Goal: Task Accomplishment & Management: Complete application form

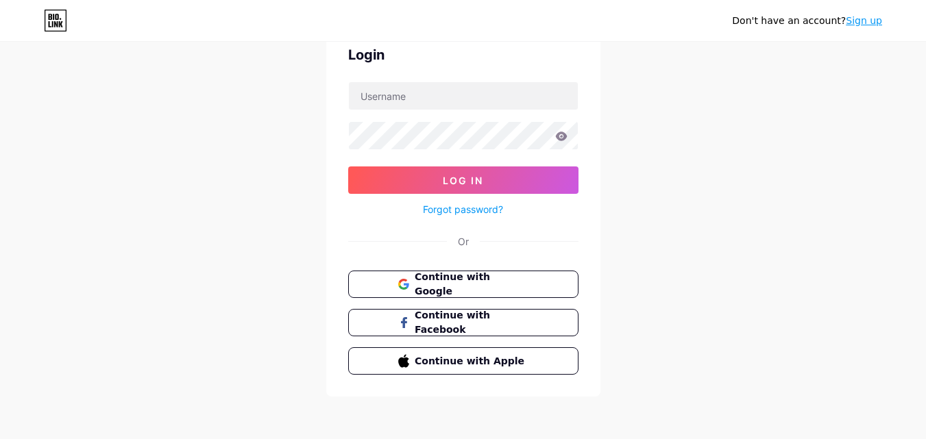
scroll to position [66, 0]
click at [454, 214] on link "Forgot password?" at bounding box center [463, 209] width 80 height 14
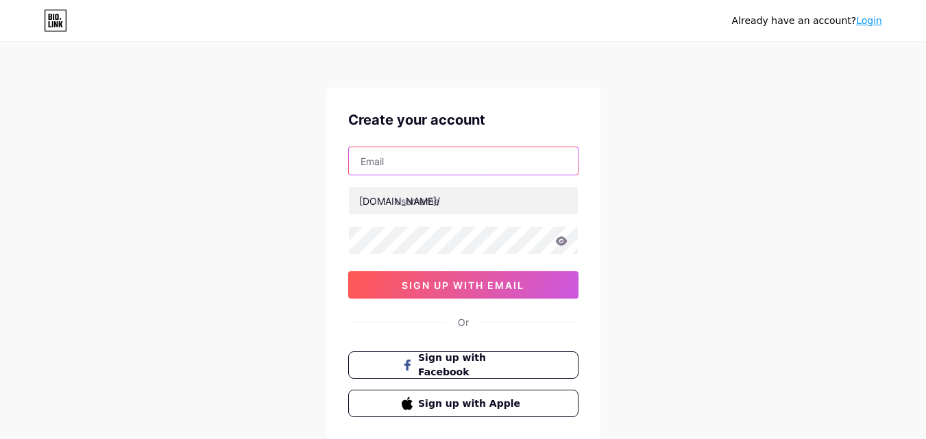
click at [469, 167] on input "text" at bounding box center [463, 160] width 229 height 27
paste input "khasanquziboyev@gmail.com"
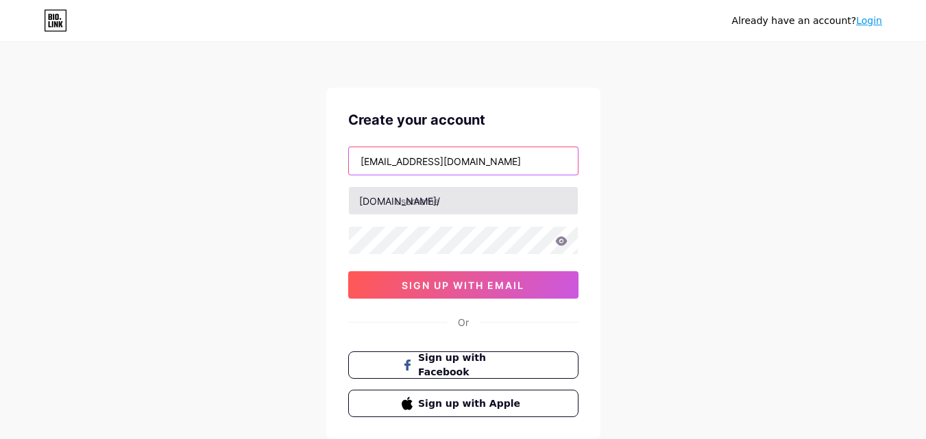
type input "khasanquziboyev@gmail.com"
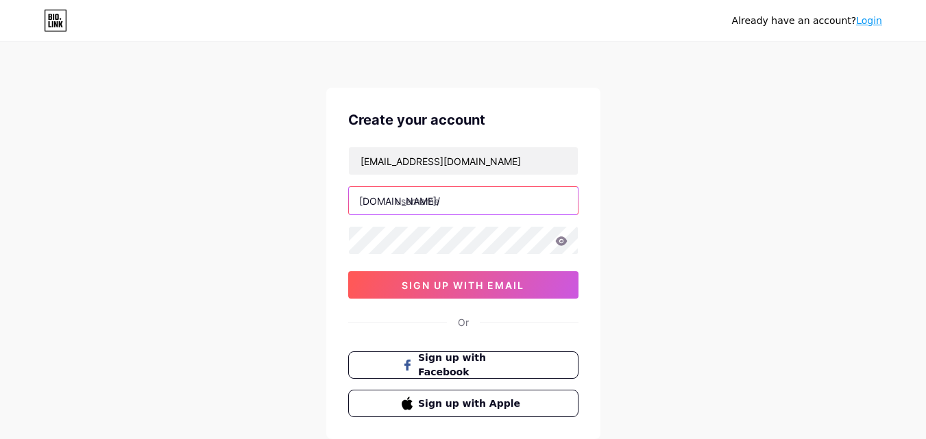
click at [439, 203] on input "text" at bounding box center [463, 200] width 229 height 27
type input "лл"
click at [400, 204] on input "khasan" at bounding box center [463, 200] width 229 height 27
type input "khasan"
drag, startPoint x: 467, startPoint y: 279, endPoint x: 497, endPoint y: 348, distance: 75.5
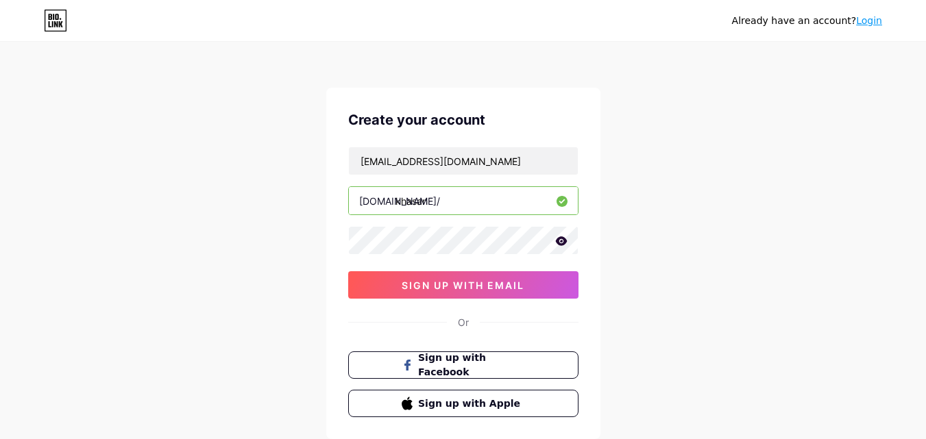
click at [498, 304] on div "Create your account khasanquziboyev@gmail.com bio.link/ khasan 0cAFcWeA4ALiS-HD…" at bounding box center [463, 264] width 274 height 352
click at [562, 239] on icon at bounding box center [561, 240] width 12 height 9
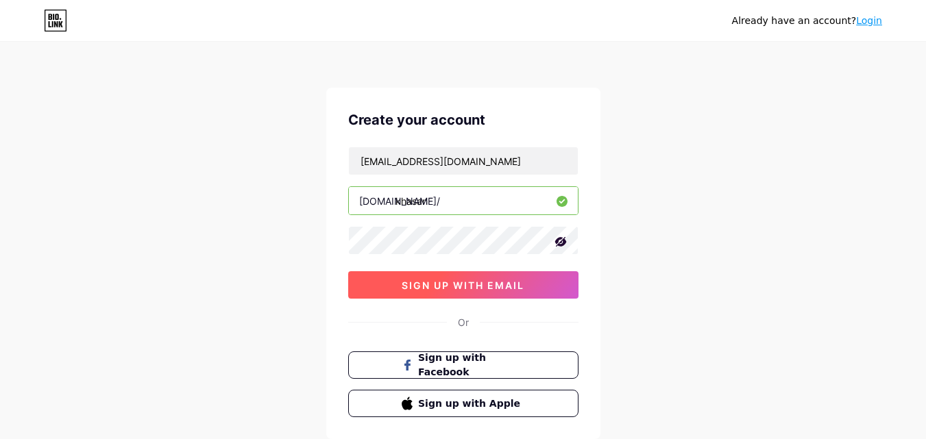
click at [461, 280] on span "sign up with email" at bounding box center [463, 286] width 123 height 12
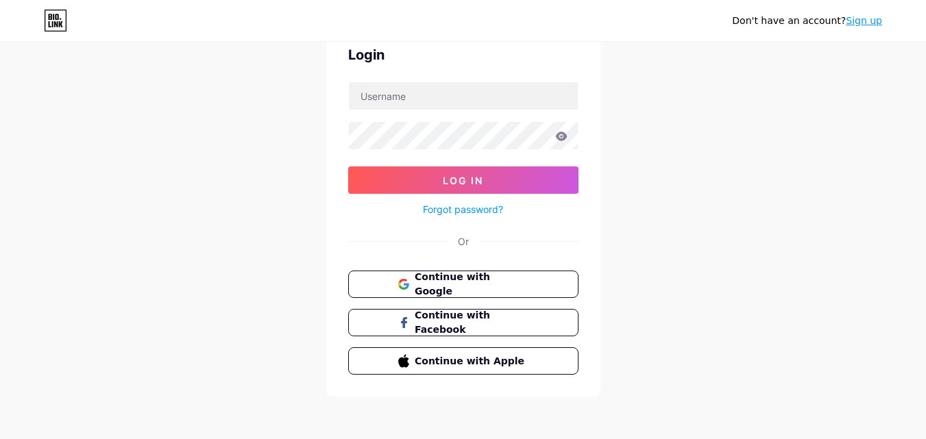
scroll to position [66, 0]
click at [450, 215] on link "Forgot password?" at bounding box center [463, 209] width 80 height 14
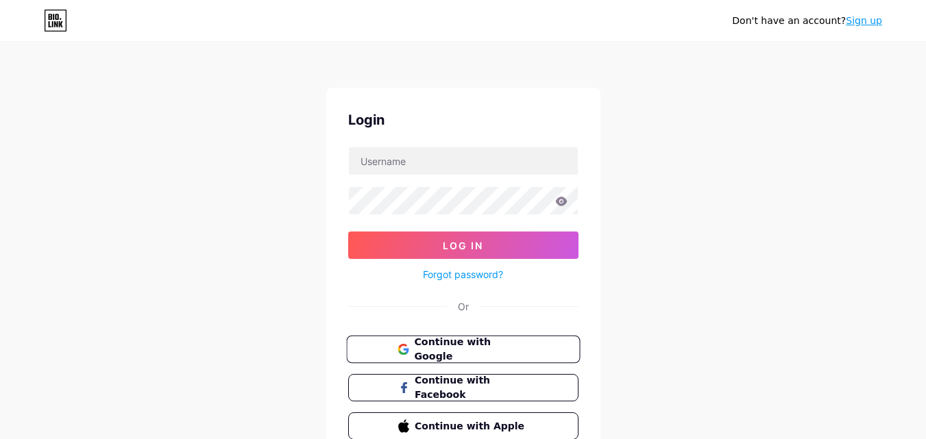
click at [391, 337] on button "Continue with Google" at bounding box center [463, 350] width 234 height 28
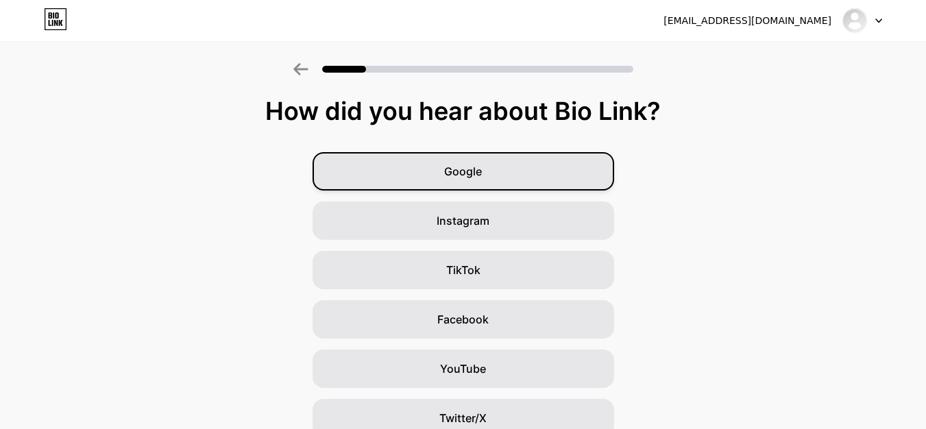
click at [472, 174] on span "Google" at bounding box center [463, 171] width 38 height 16
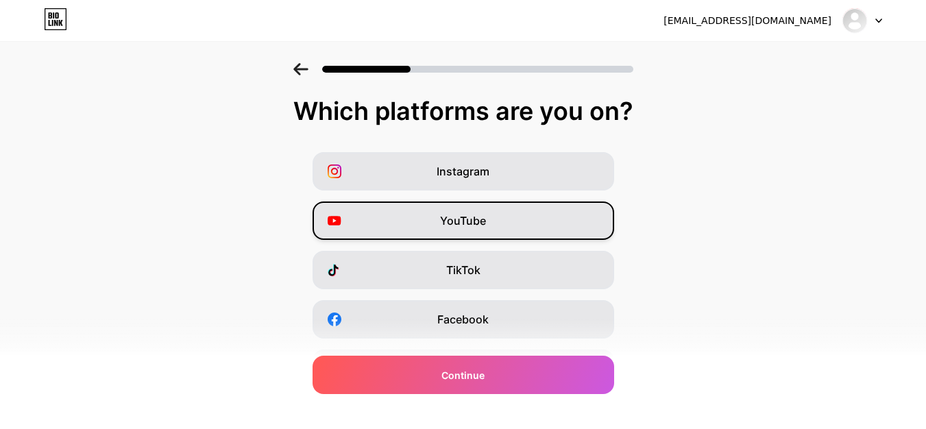
click at [470, 219] on span "YouTube" at bounding box center [463, 220] width 46 height 16
click at [297, 65] on div at bounding box center [463, 65] width 926 height 48
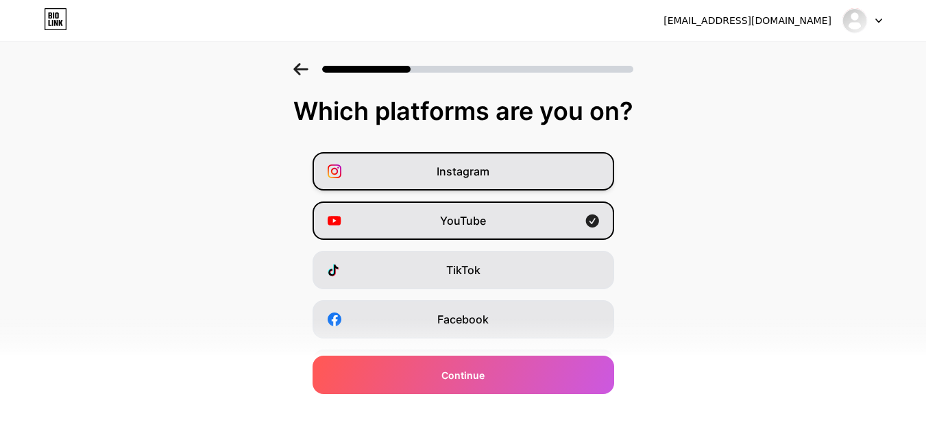
click at [441, 187] on div "Instagram" at bounding box center [464, 171] width 302 height 38
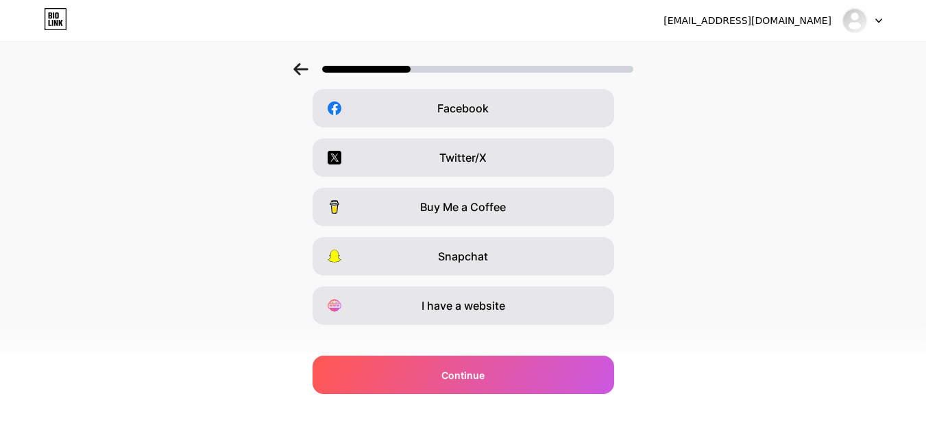
scroll to position [230, 0]
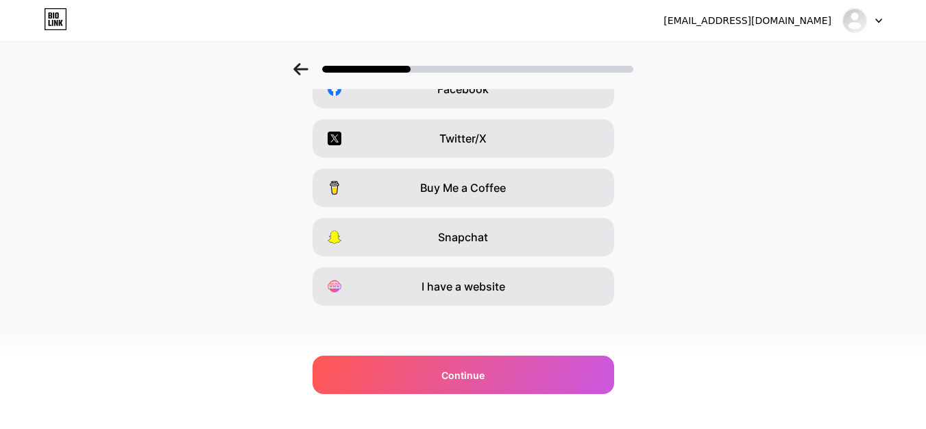
click at [308, 69] on icon at bounding box center [300, 69] width 14 height 12
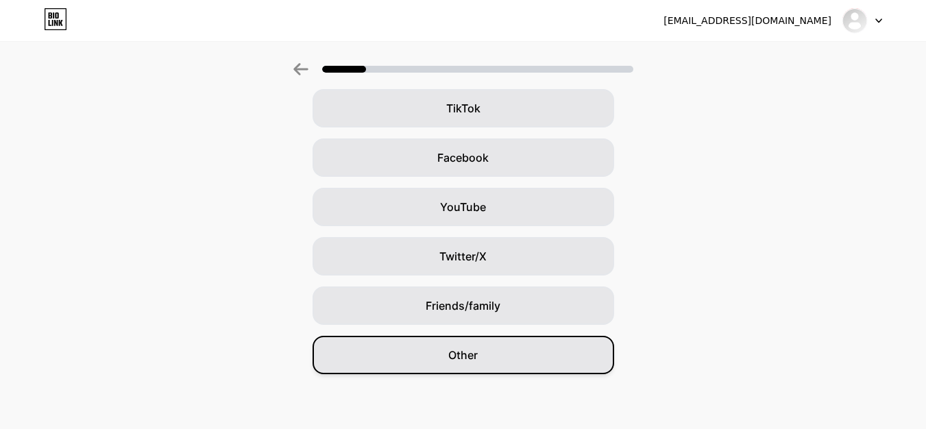
click at [437, 354] on div "Other" at bounding box center [464, 355] width 302 height 38
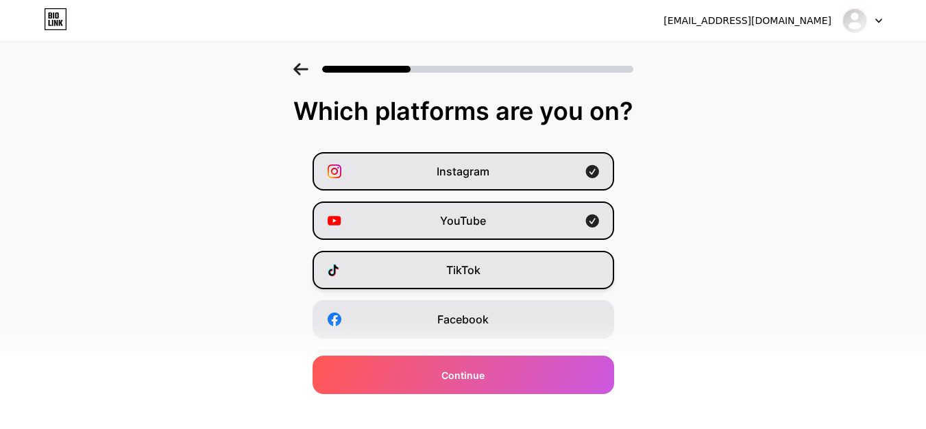
click at [463, 265] on span "TikTok" at bounding box center [463, 270] width 34 height 16
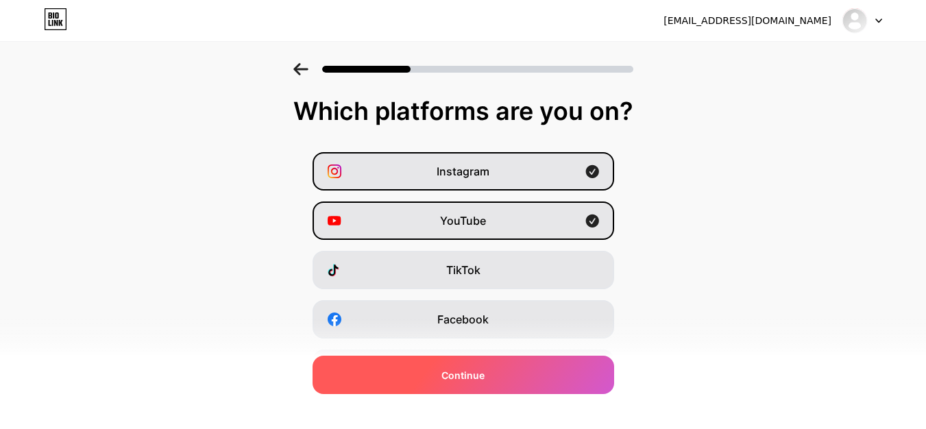
click at [427, 365] on div "Continue" at bounding box center [464, 375] width 302 height 38
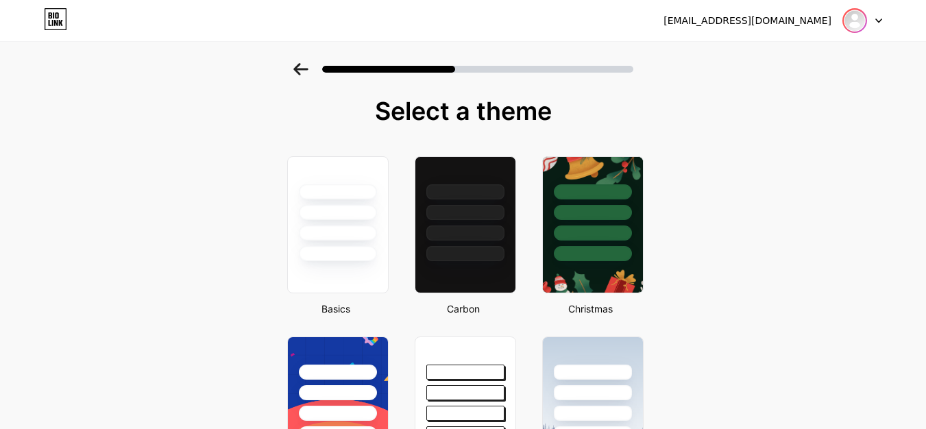
click at [859, 23] on img at bounding box center [855, 21] width 22 height 22
click at [811, 58] on li "Logout" at bounding box center [796, 56] width 170 height 37
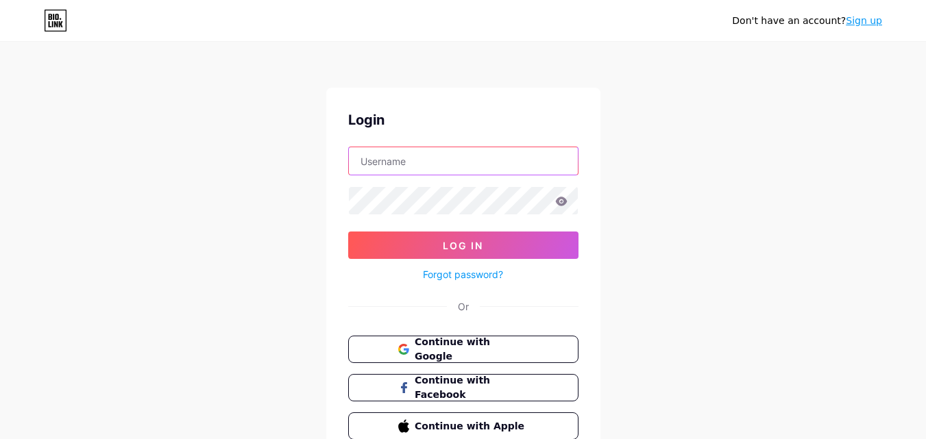
click at [491, 158] on input "text" at bounding box center [463, 160] width 229 height 27
type input "khasan"
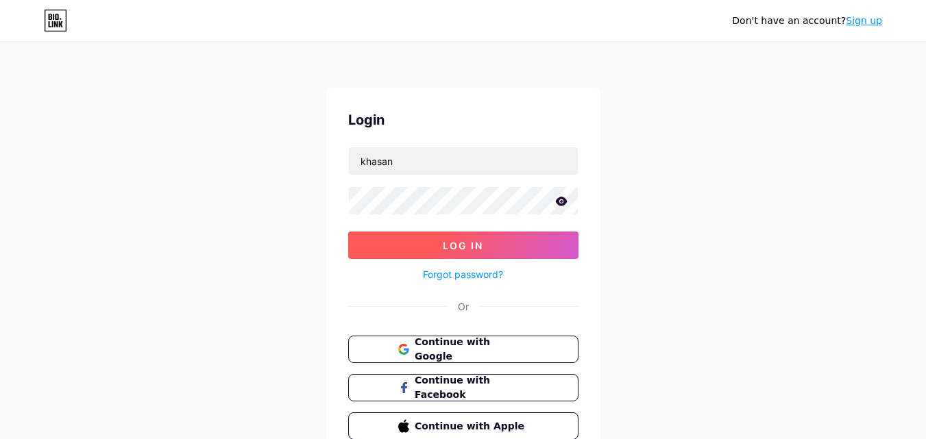
click at [423, 236] on button "Log In" at bounding box center [463, 245] width 230 height 27
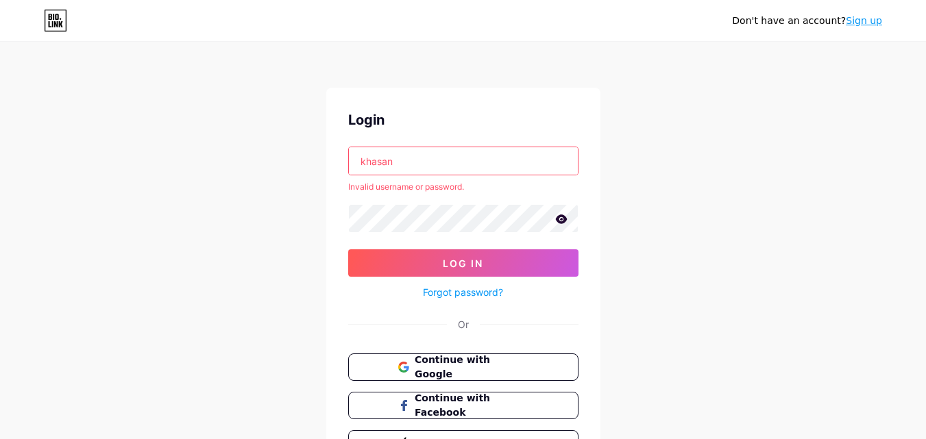
click at [563, 221] on icon at bounding box center [561, 219] width 12 height 9
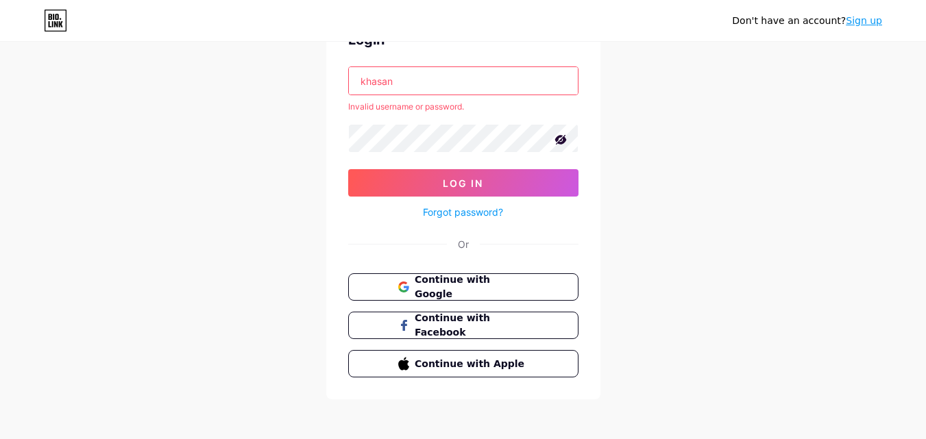
scroll to position [84, 0]
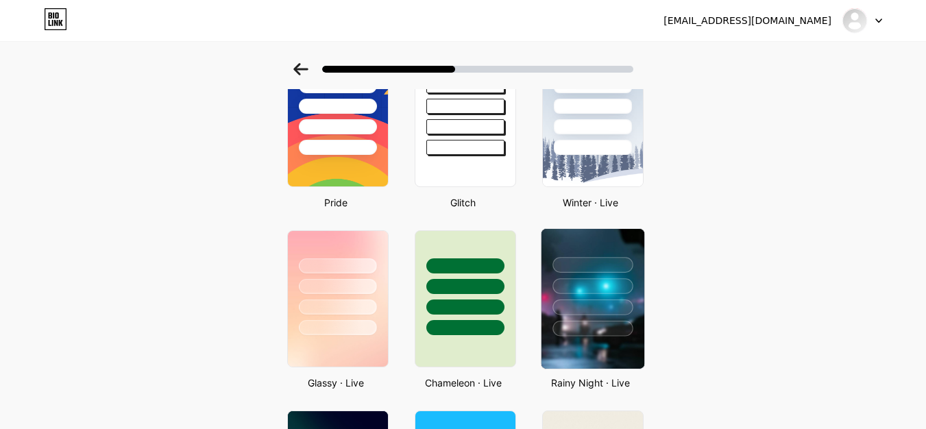
scroll to position [286, 10]
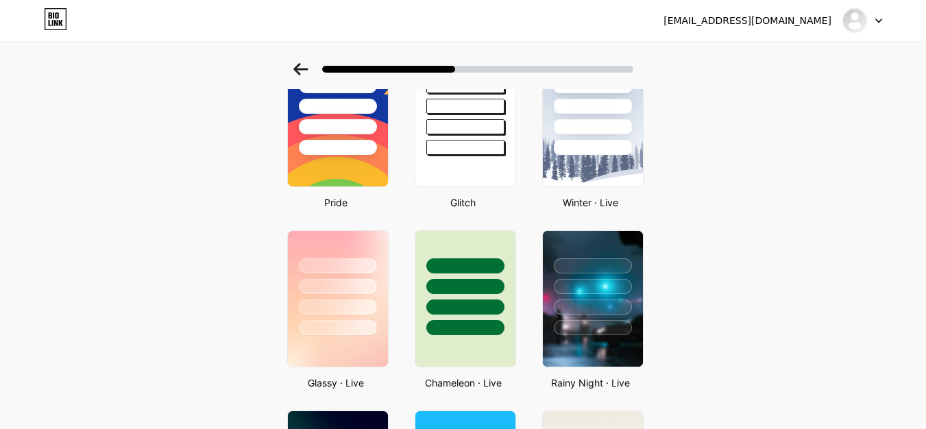
click at [560, 71] on div at bounding box center [477, 69] width 311 height 7
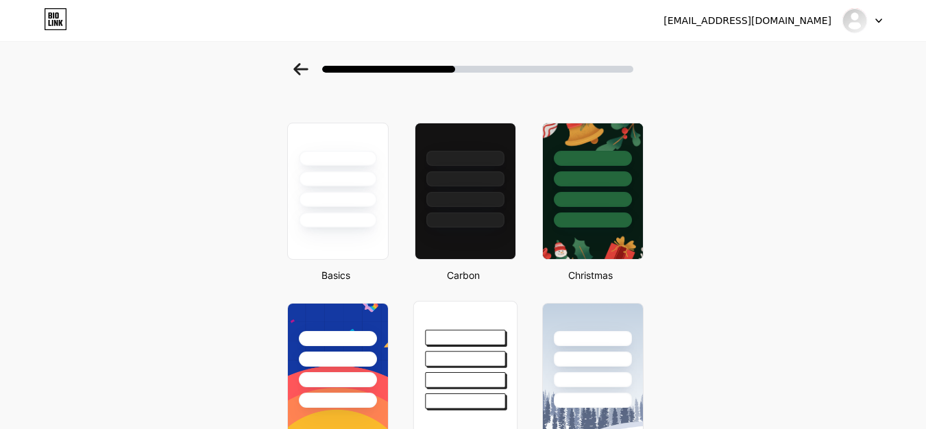
scroll to position [0, 10]
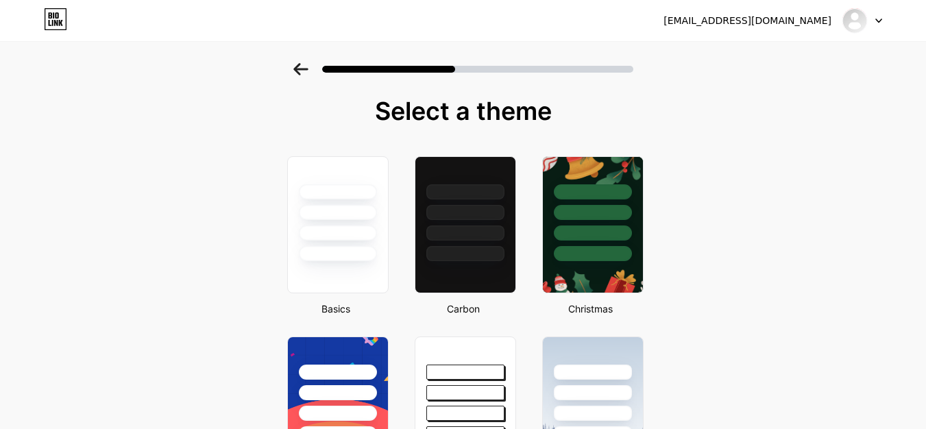
click at [529, 76] on div at bounding box center [463, 65] width 926 height 48
click at [536, 62] on div at bounding box center [463, 65] width 926 height 48
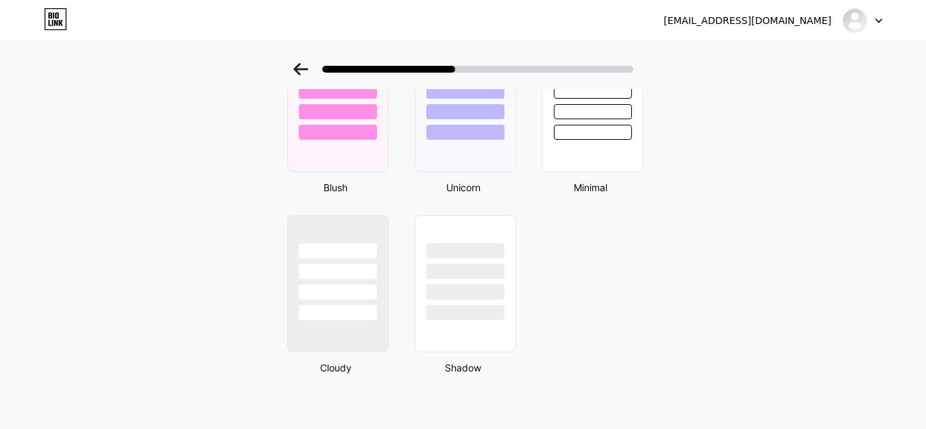
scroll to position [1204, 10]
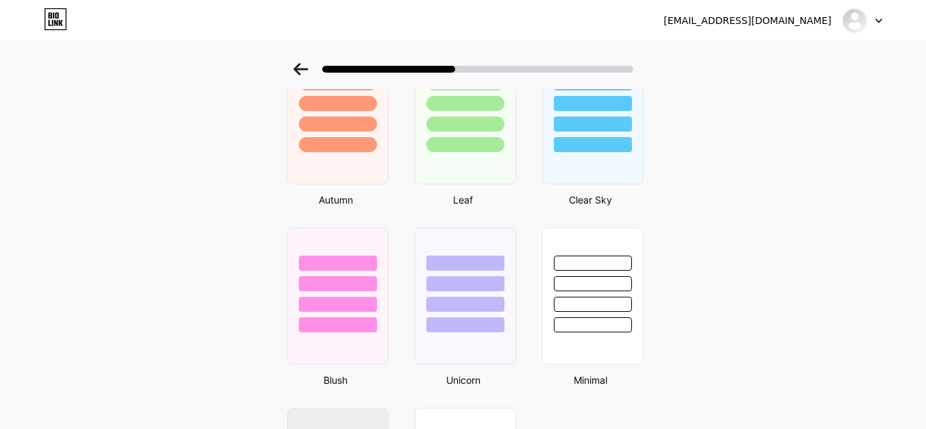
scroll to position [1010, 0]
drag, startPoint x: 444, startPoint y: 64, endPoint x: 521, endPoint y: 63, distance: 76.8
click at [521, 63] on div at bounding box center [463, 69] width 340 height 12
click at [516, 70] on div at bounding box center [477, 69] width 311 height 7
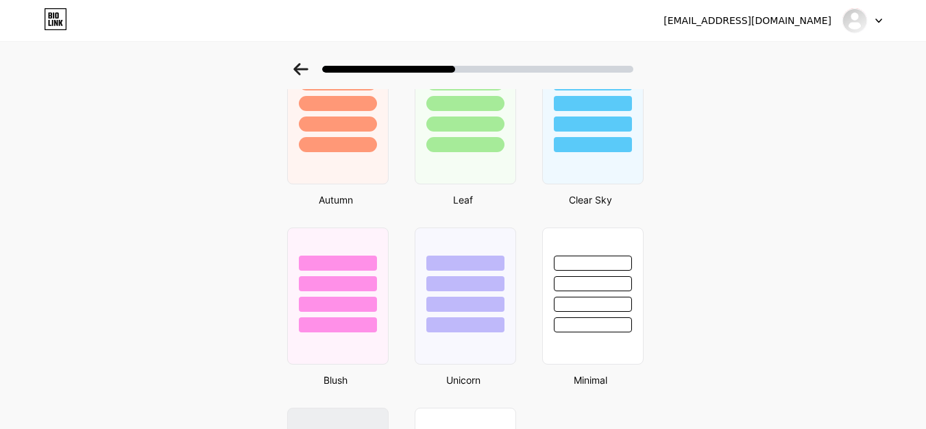
click at [516, 70] on div at bounding box center [477, 69] width 311 height 7
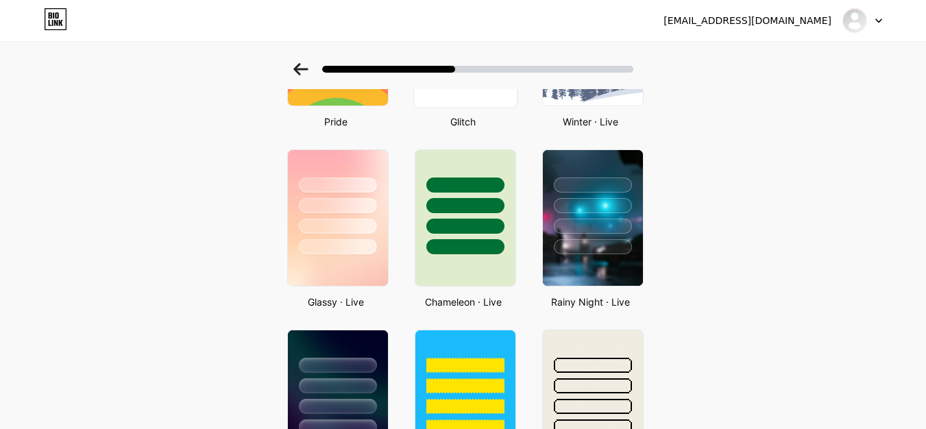
scroll to position [382, 0]
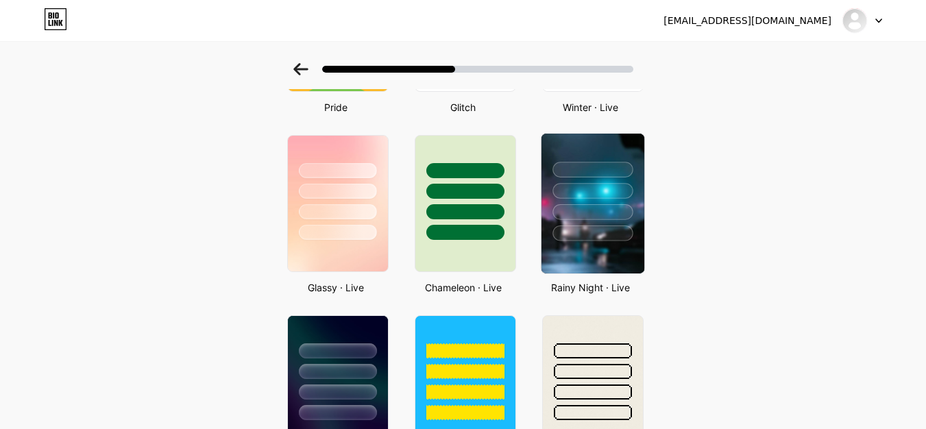
click at [559, 177] on div at bounding box center [592, 188] width 103 height 108
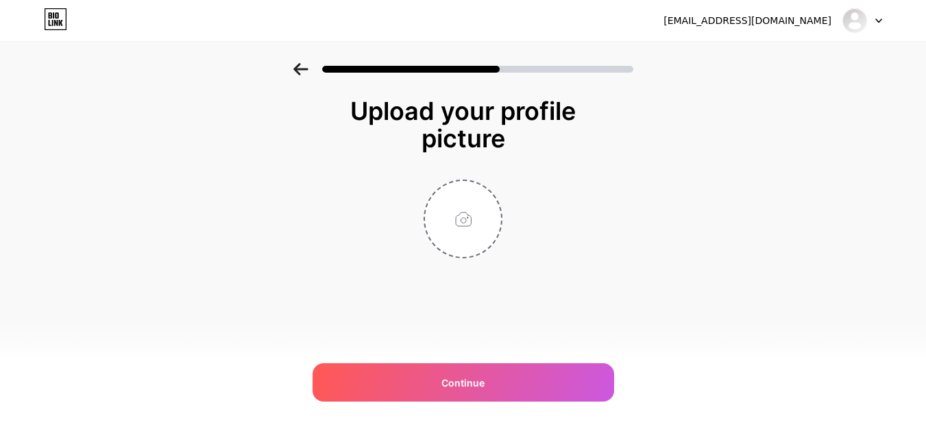
scroll to position [0, 0]
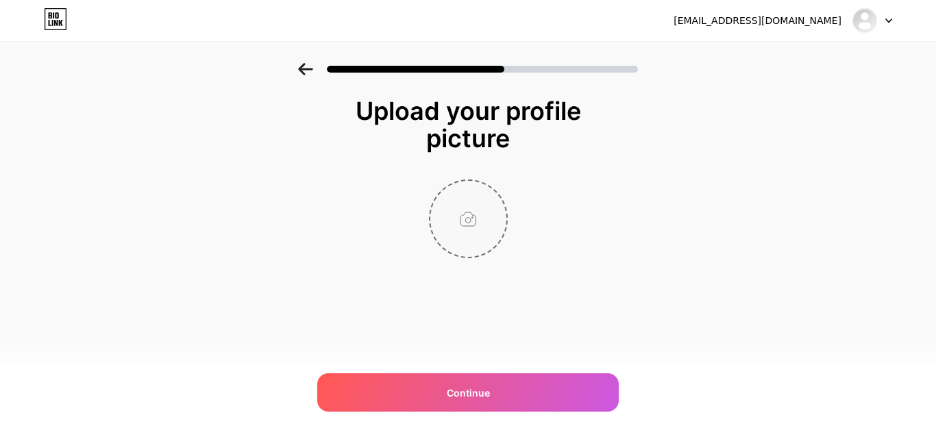
click at [465, 215] on input "file" at bounding box center [468, 219] width 76 height 76
type input "C:\fakepath\photo_2025-10-12_14-47-19.jpg"
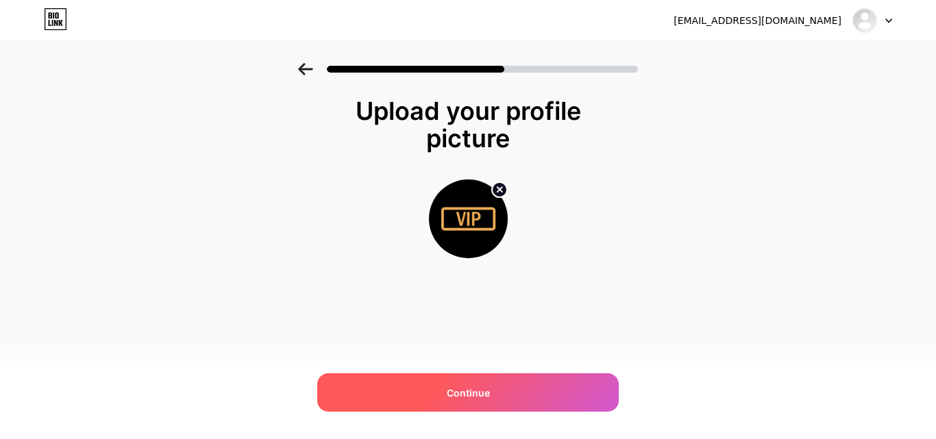
click at [454, 393] on span "Continue" at bounding box center [468, 393] width 43 height 14
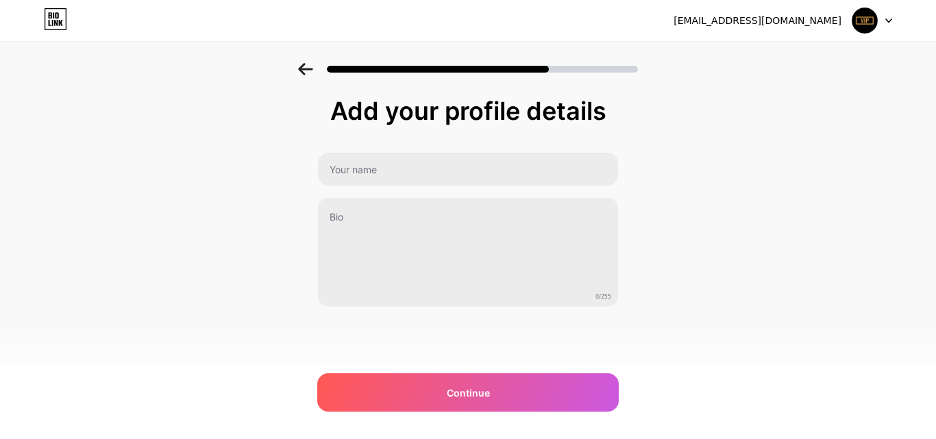
click at [405, 149] on div "Add your profile details 0/255 Continue Error" at bounding box center [468, 202] width 302 height 210
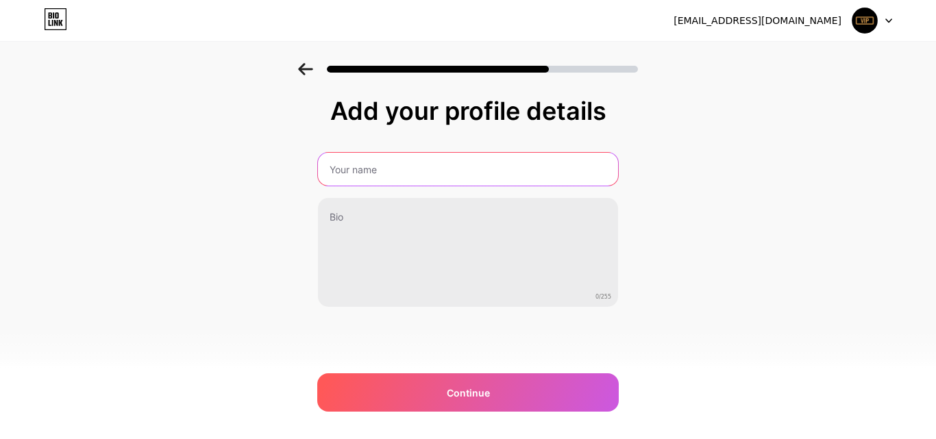
click at [389, 165] on input "text" at bounding box center [468, 169] width 300 height 33
click at [366, 173] on input "text" at bounding box center [468, 169] width 303 height 33
type input "Khasan"
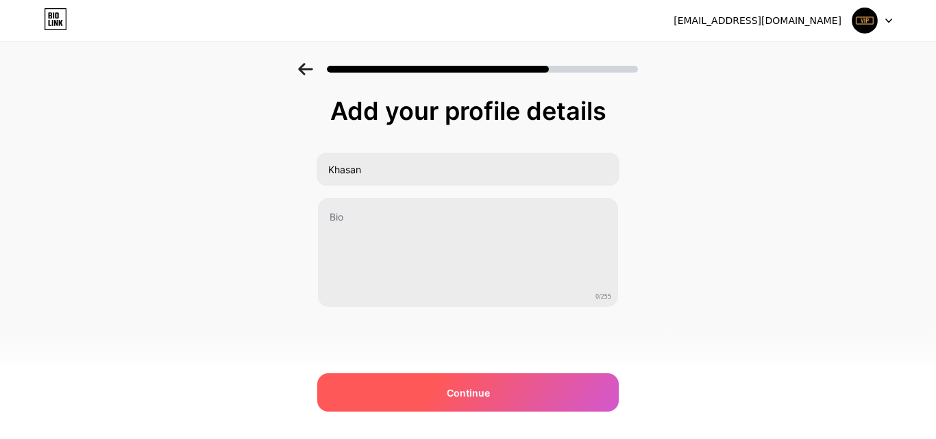
click at [405, 400] on div "Continue" at bounding box center [468, 393] width 302 height 38
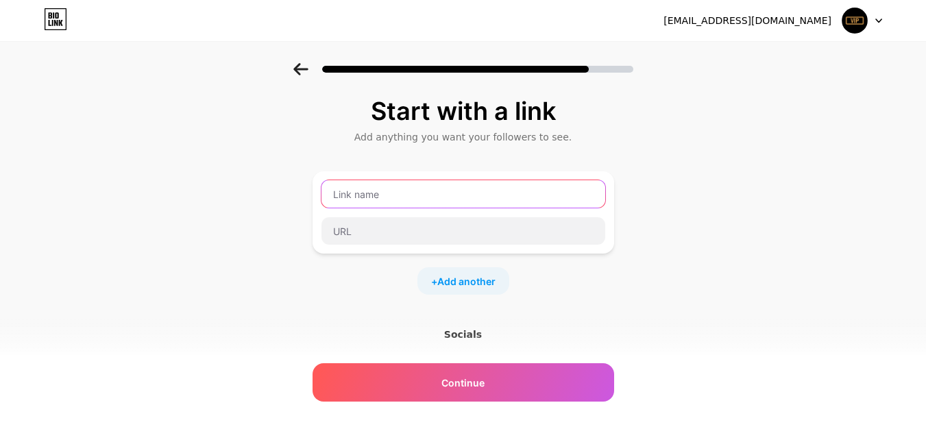
click at [406, 204] on input "text" at bounding box center [463, 193] width 284 height 27
type input "khasan"
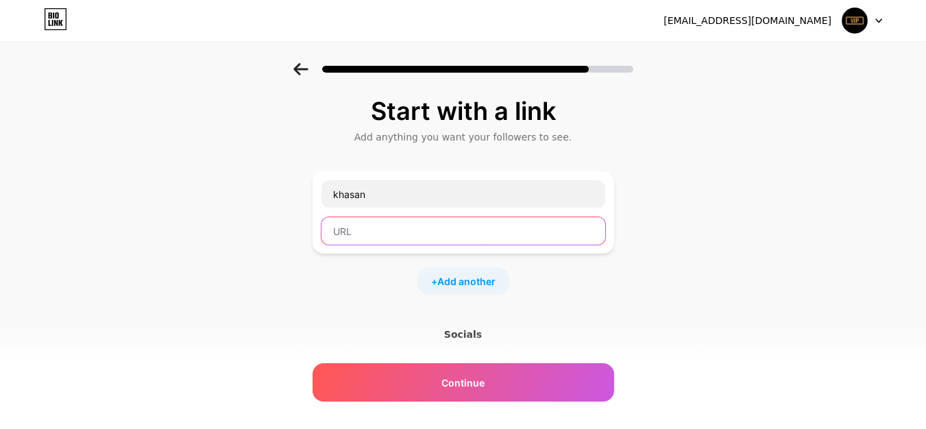
click at [382, 225] on input "text" at bounding box center [463, 230] width 284 height 27
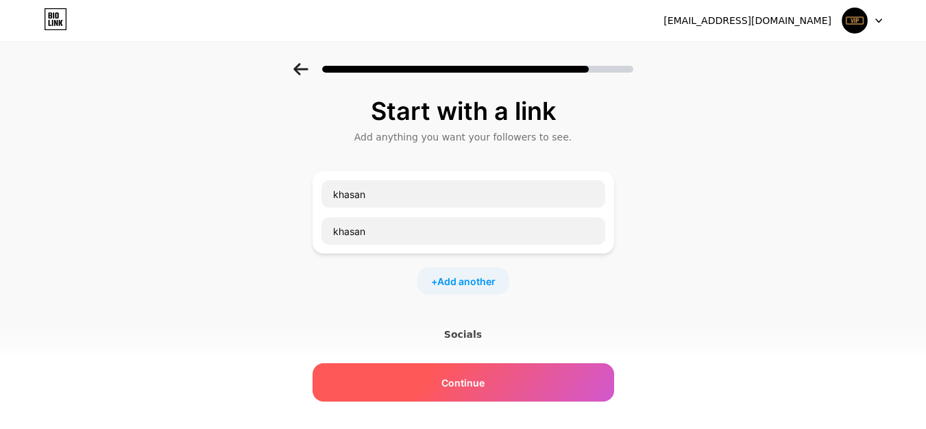
click at [449, 382] on span "Continue" at bounding box center [462, 383] width 43 height 14
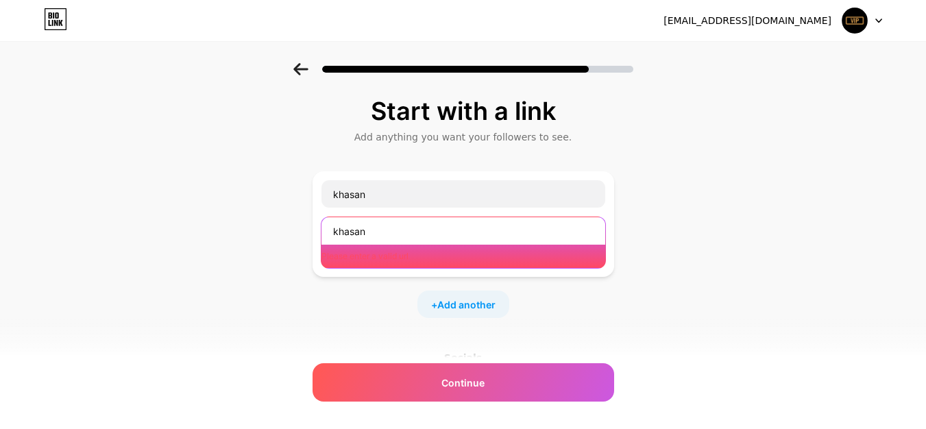
click at [378, 228] on input "khasan" at bounding box center [463, 230] width 284 height 27
click at [377, 228] on input "khasan" at bounding box center [463, 230] width 284 height 27
click at [374, 234] on input "khasan" at bounding box center [463, 230] width 284 height 27
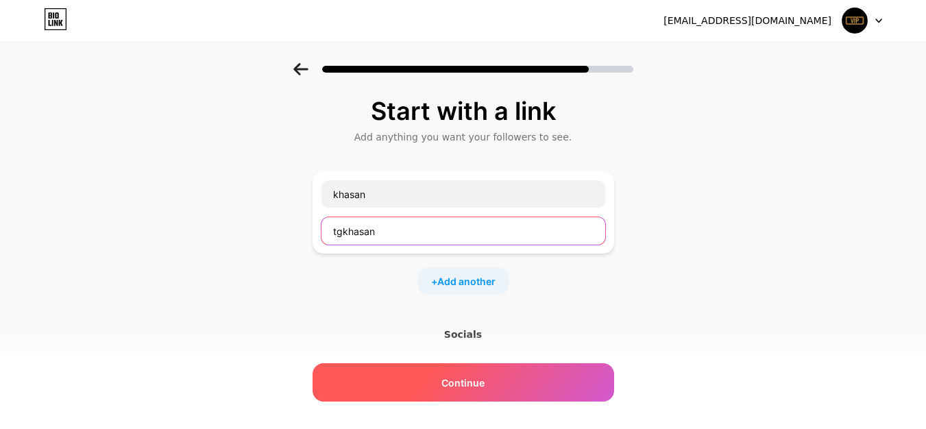
type input "tgkhasan"
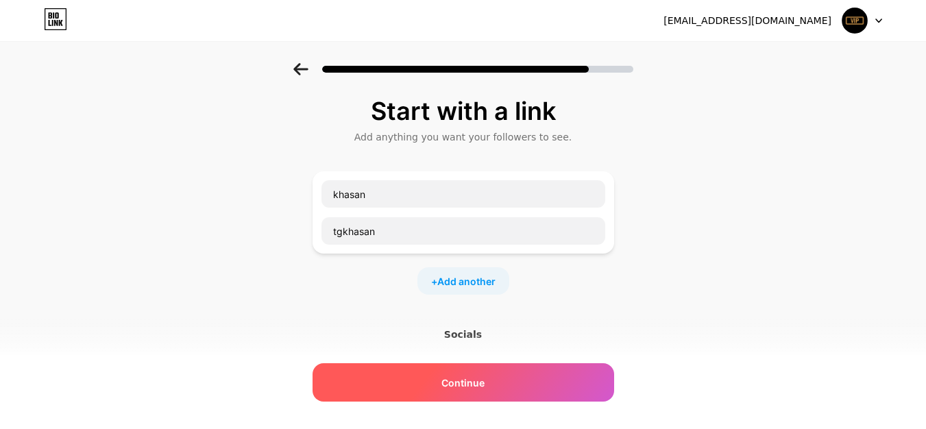
click at [456, 376] on span "Continue" at bounding box center [462, 383] width 43 height 14
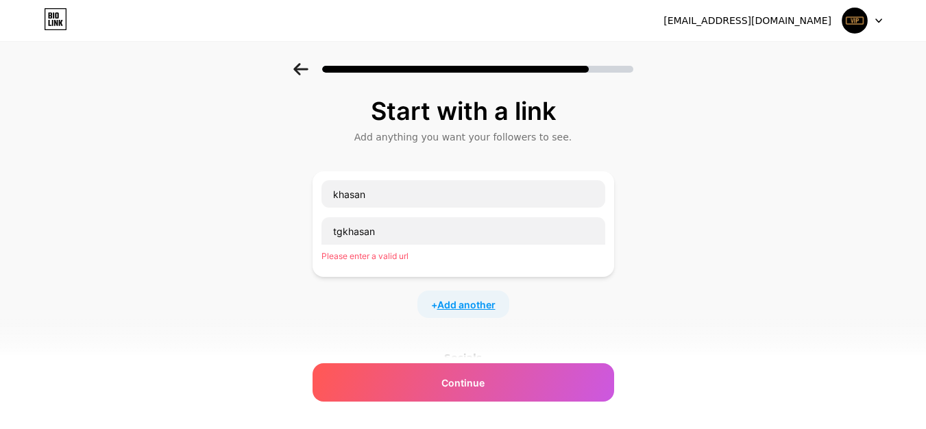
click at [443, 302] on span "Add another" at bounding box center [466, 304] width 58 height 14
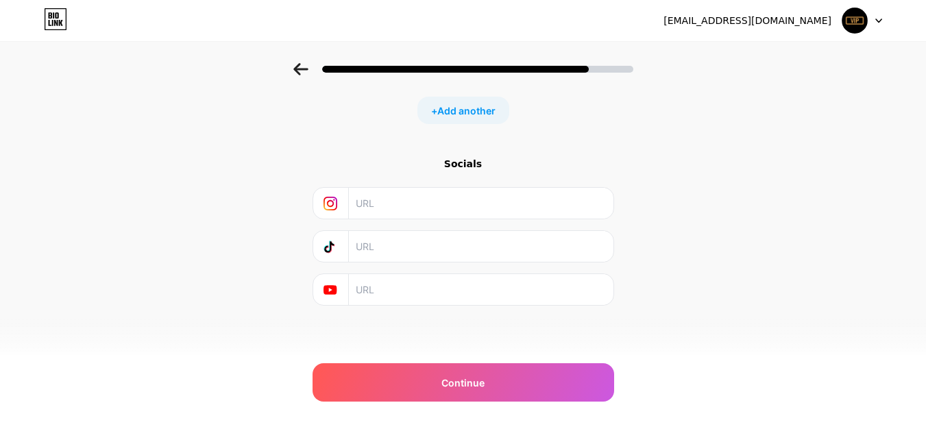
scroll to position [289, 0]
click at [412, 221] on div "Socials" at bounding box center [464, 232] width 302 height 149
click at [393, 206] on input "text" at bounding box center [480, 203] width 249 height 31
click at [474, 123] on div "+ Add another" at bounding box center [463, 110] width 92 height 27
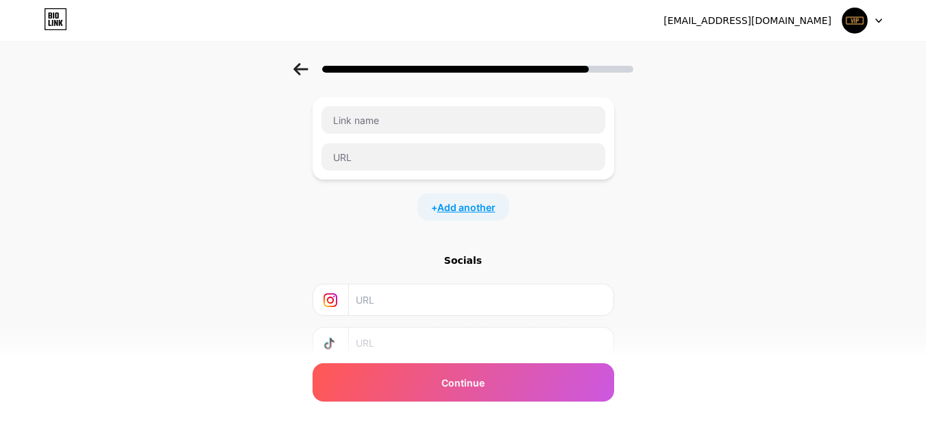
click at [452, 210] on span "Add another" at bounding box center [466, 207] width 58 height 14
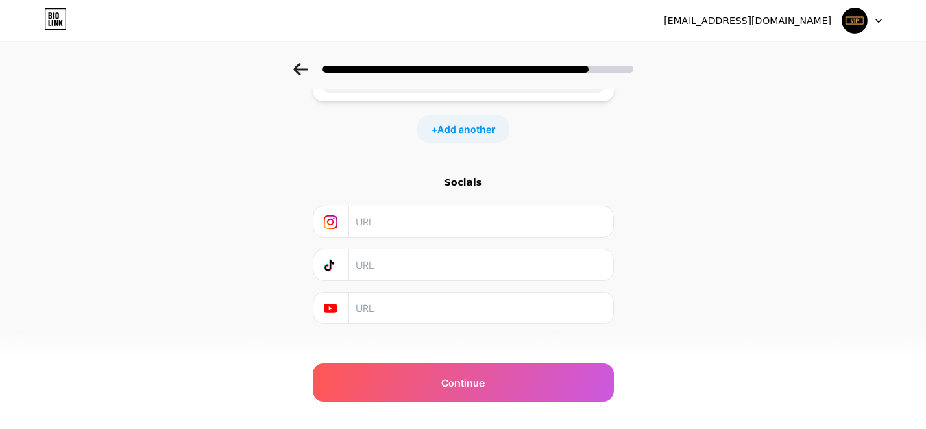
scroll to position [482, 0]
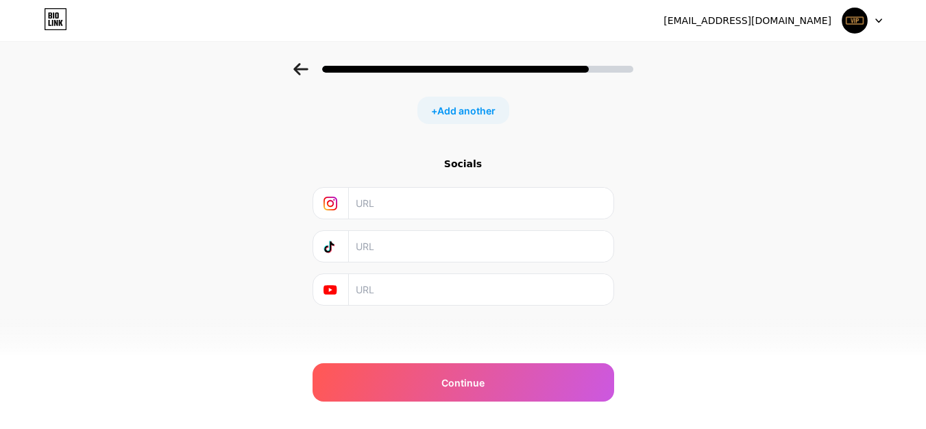
click at [470, 166] on div "Socials" at bounding box center [464, 164] width 302 height 14
click at [370, 293] on input "text" at bounding box center [480, 289] width 249 height 31
paste input "https://youtube.com/@ytkhasan?si=wKD1b4Bmjtj5tyPZ"
type input "https://youtube.com/@ytkhasan?si=wKD1b4Bmjtj5tyPZ"
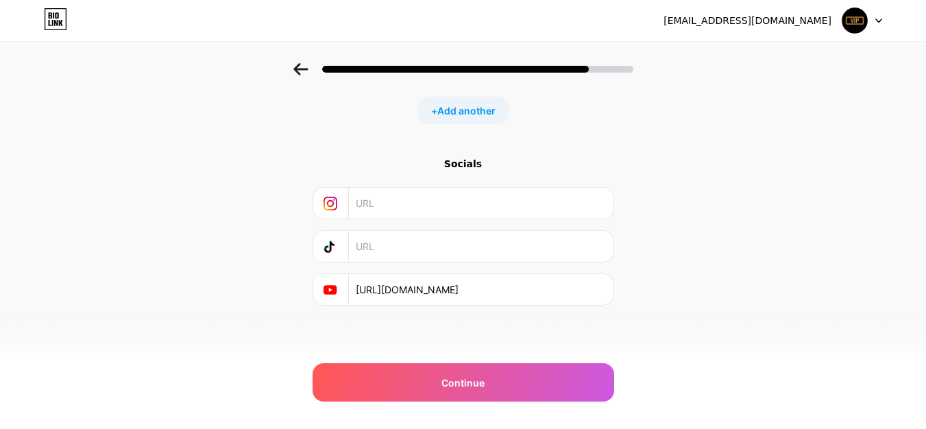
scroll to position [0, 0]
click at [337, 238] on div at bounding box center [331, 246] width 36 height 31
drag, startPoint x: 337, startPoint y: 238, endPoint x: 293, endPoint y: 242, distance: 43.4
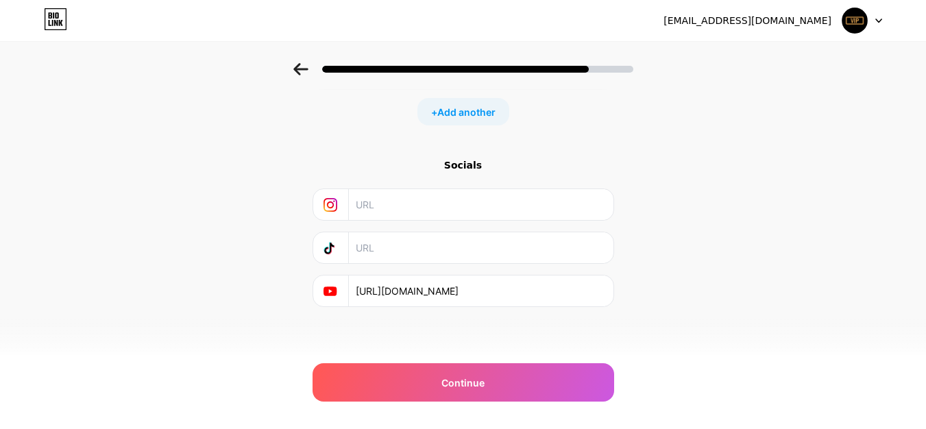
click at [461, 171] on div "Socials" at bounding box center [464, 165] width 302 height 14
click at [417, 204] on input "text" at bounding box center [480, 204] width 249 height 31
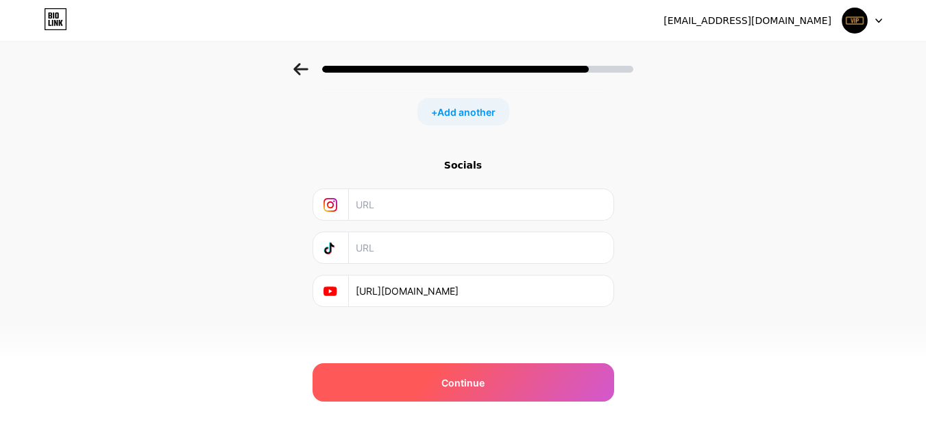
click at [399, 390] on div "Continue" at bounding box center [464, 382] width 302 height 38
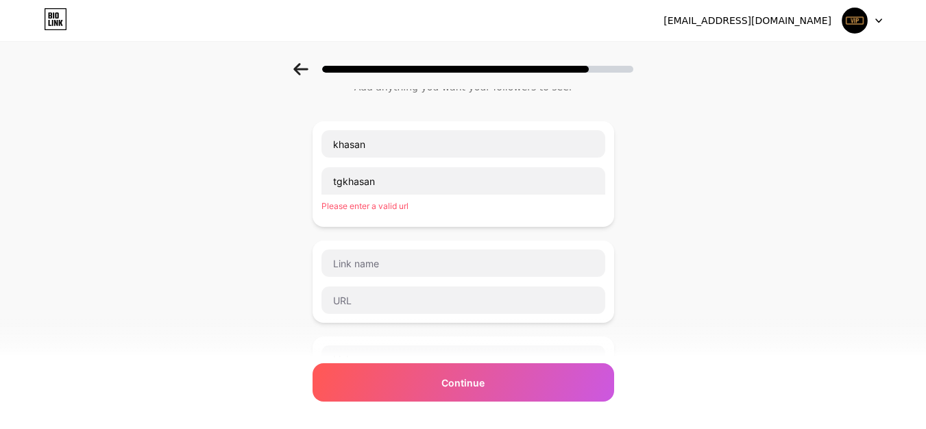
scroll to position [13, 0]
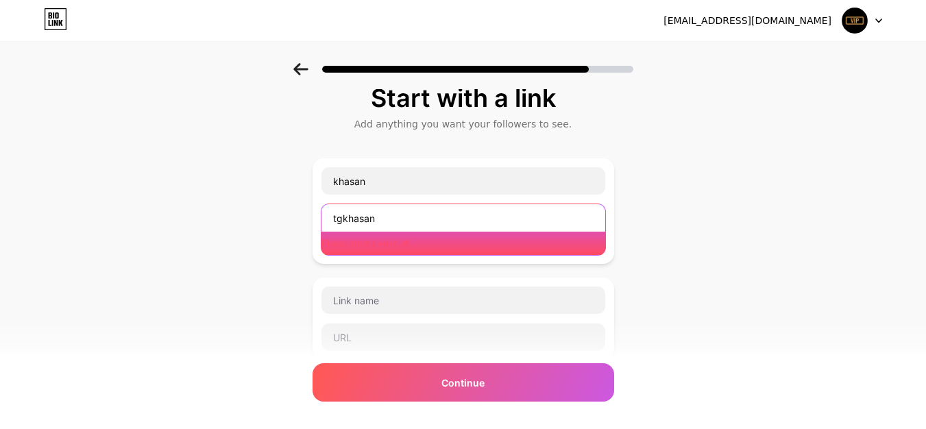
click at [399, 224] on input "tgkhasan" at bounding box center [463, 217] width 284 height 27
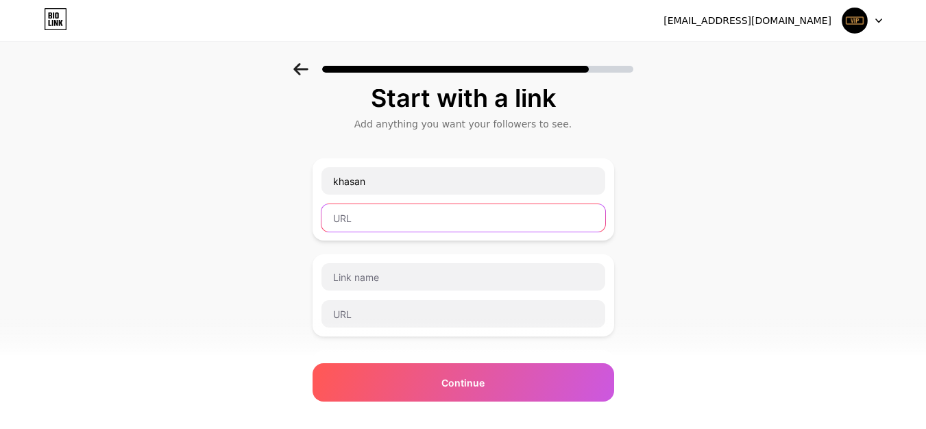
type input "k"
click at [365, 357] on div at bounding box center [464, 391] width 302 height 82
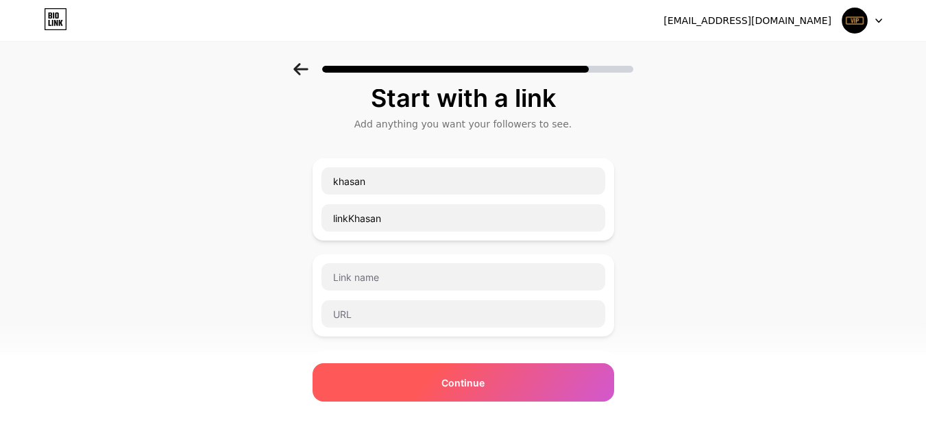
click at [356, 387] on div "Continue" at bounding box center [464, 382] width 302 height 38
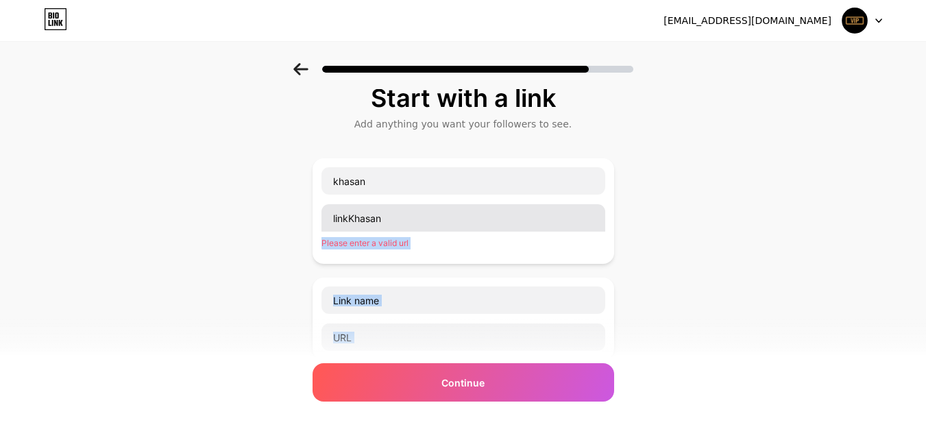
drag, startPoint x: 356, startPoint y: 387, endPoint x: 354, endPoint y: 214, distance: 173.4
click at [354, 214] on div "Start with a link Add anything you want your followers to see. khasan linkKhasa…" at bounding box center [464, 429] width 302 height 690
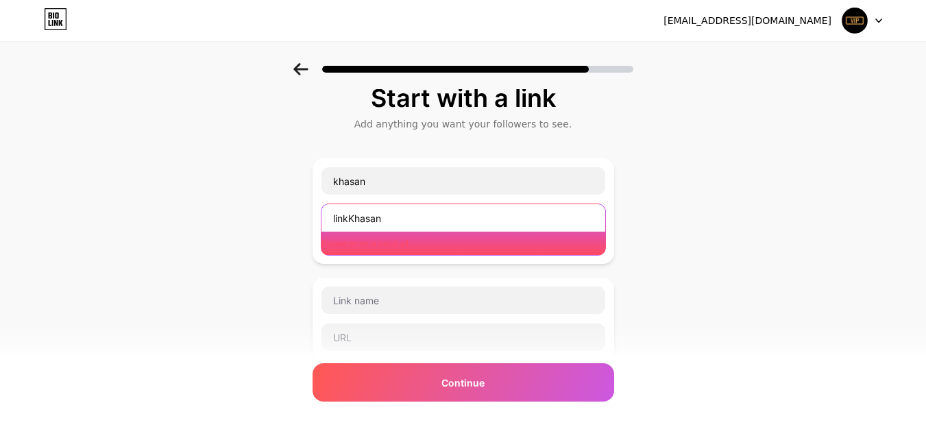
click at [354, 215] on input "linkKhasan" at bounding box center [463, 217] width 284 height 27
drag, startPoint x: 352, startPoint y: 216, endPoint x: 324, endPoint y: 210, distance: 28.1
click at [324, 210] on div "khasan linkKhasan Please enter a valid url" at bounding box center [464, 211] width 302 height 106
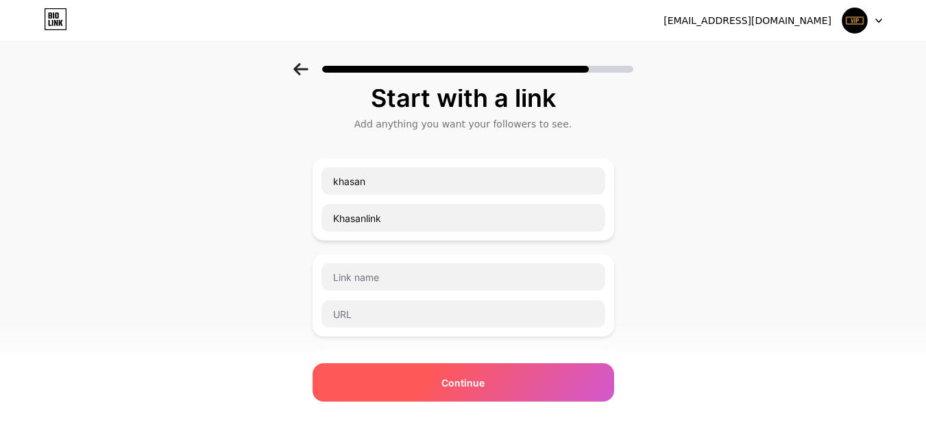
click at [379, 387] on div "Continue" at bounding box center [464, 382] width 302 height 38
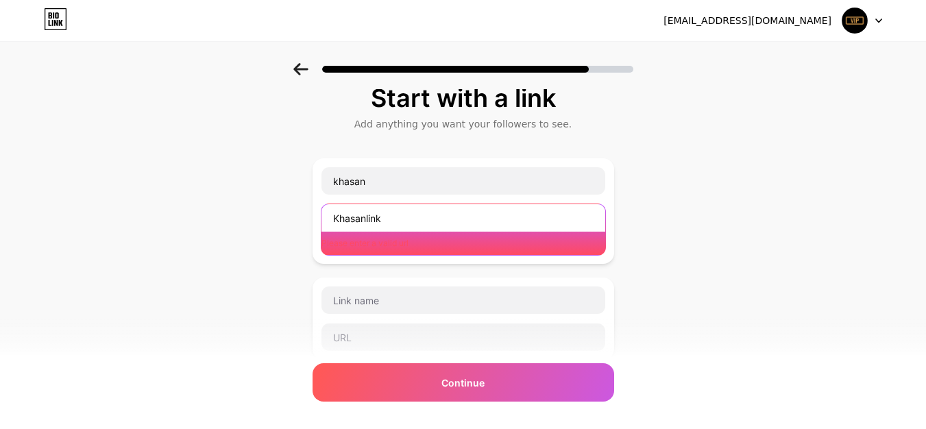
click at [371, 218] on input "Khasanlink" at bounding box center [463, 217] width 284 height 27
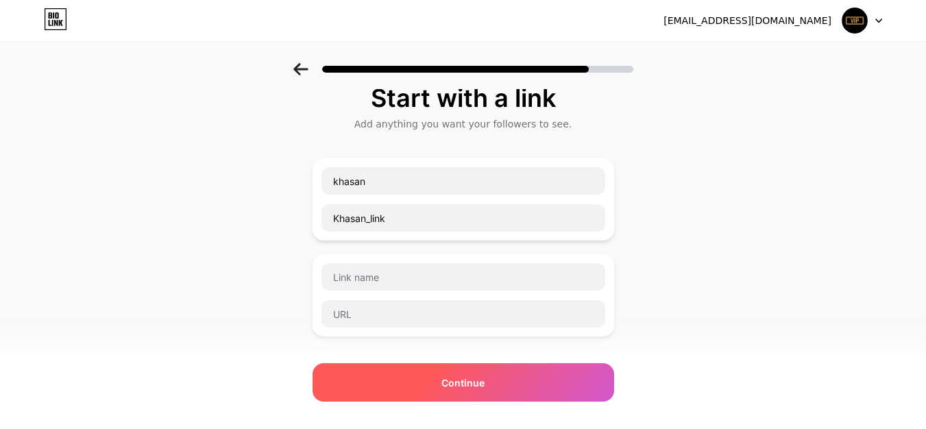
click at [365, 393] on div "Continue" at bounding box center [464, 382] width 302 height 38
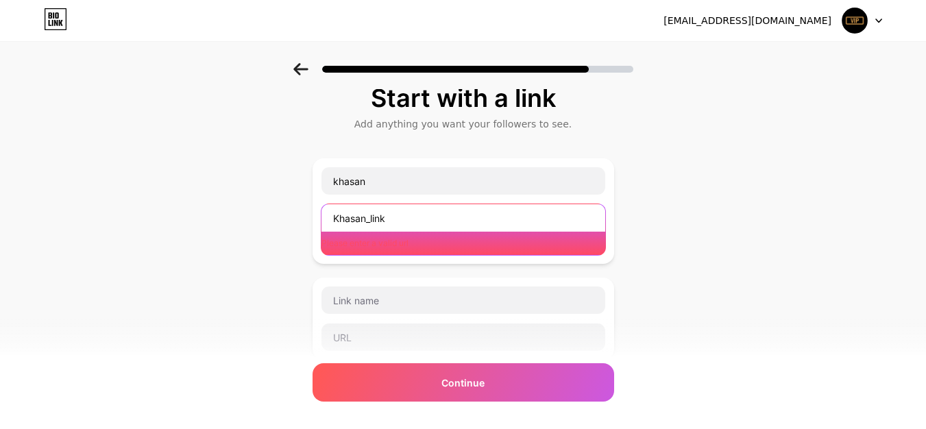
click at [379, 217] on input "Khasan_link" at bounding box center [463, 217] width 284 height 27
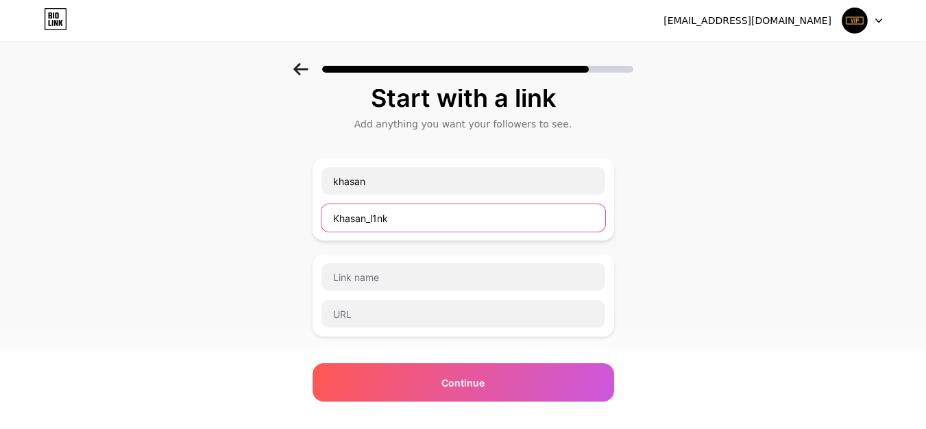
type input "Khasan_l1nk"
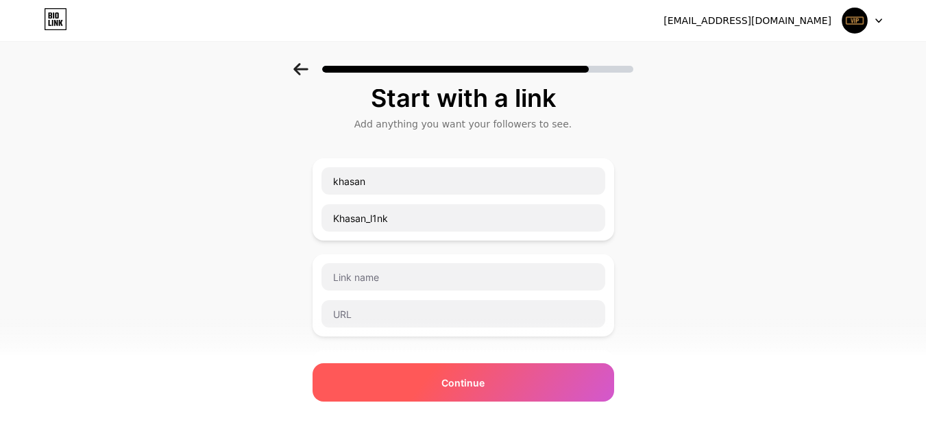
click at [356, 371] on div "Continue" at bounding box center [464, 382] width 302 height 38
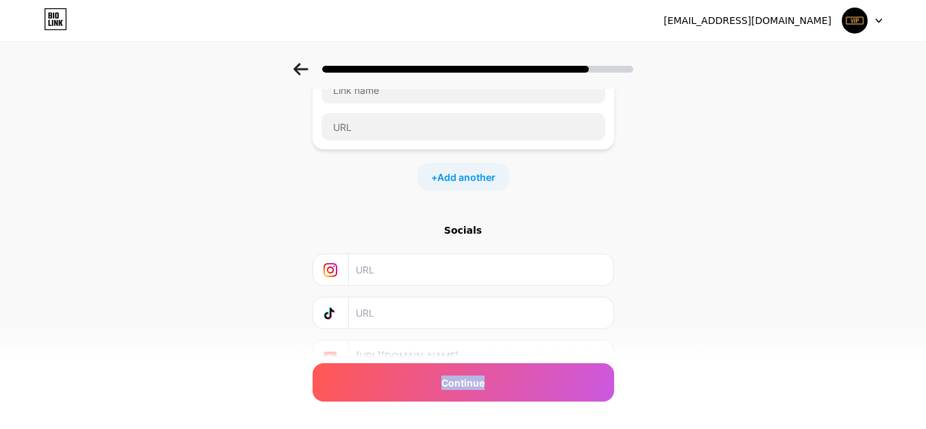
scroll to position [482, 0]
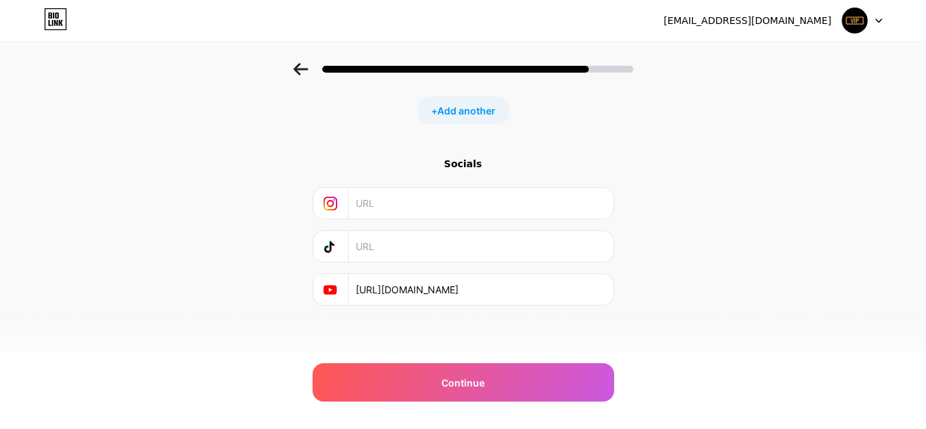
click at [308, 68] on icon at bounding box center [300, 69] width 15 height 12
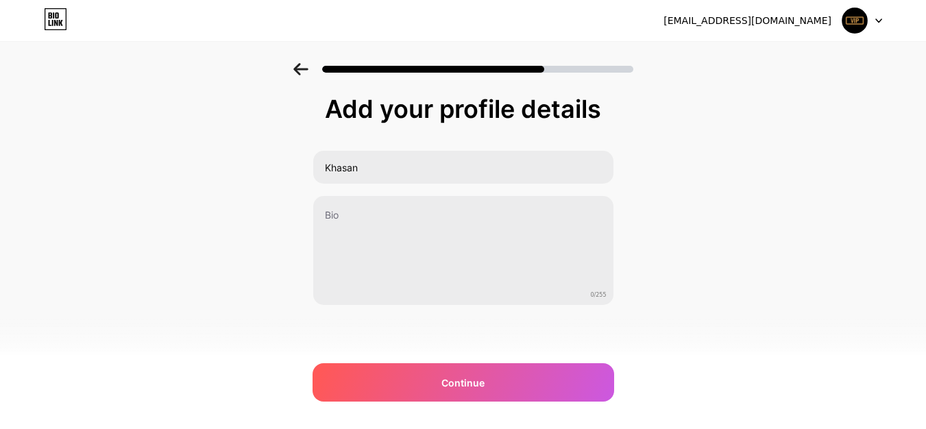
scroll to position [0, 0]
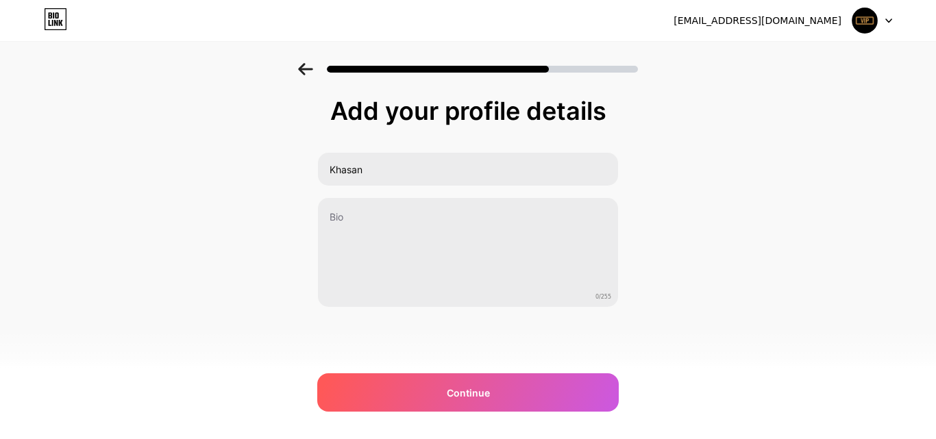
click at [310, 68] on icon at bounding box center [305, 69] width 15 height 12
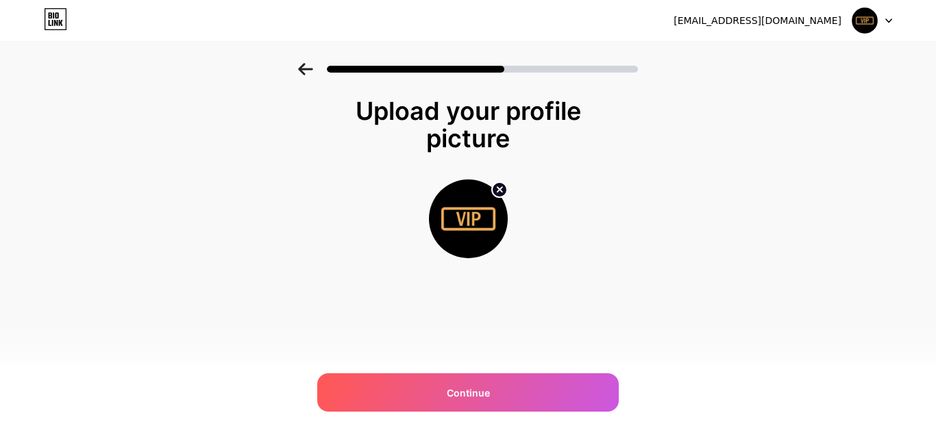
click at [310, 69] on icon at bounding box center [305, 69] width 14 height 12
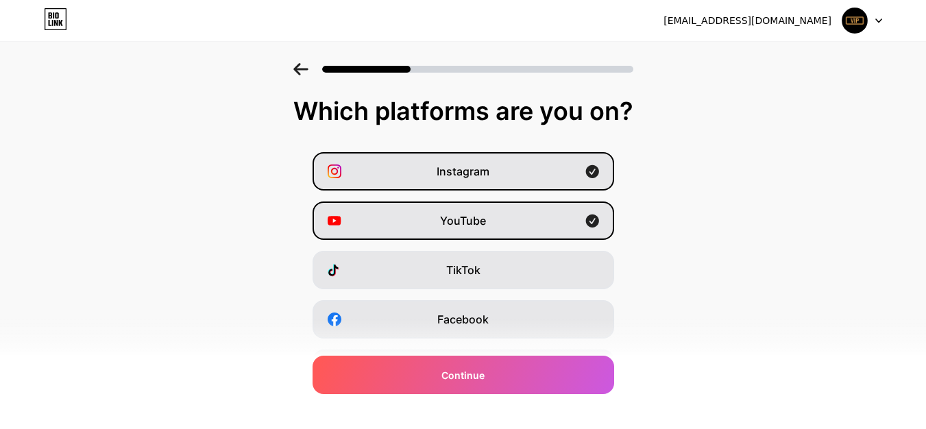
click at [308, 71] on icon at bounding box center [300, 69] width 15 height 12
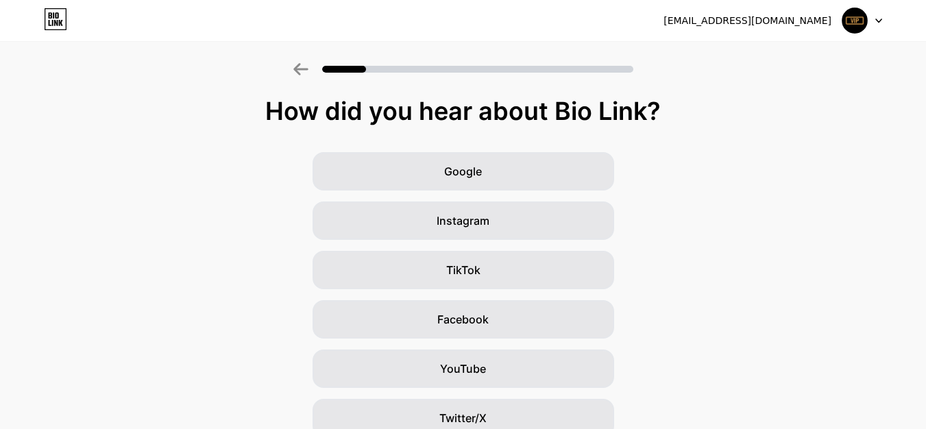
click at [308, 71] on icon at bounding box center [300, 69] width 15 height 12
click at [308, 72] on icon at bounding box center [300, 69] width 15 height 12
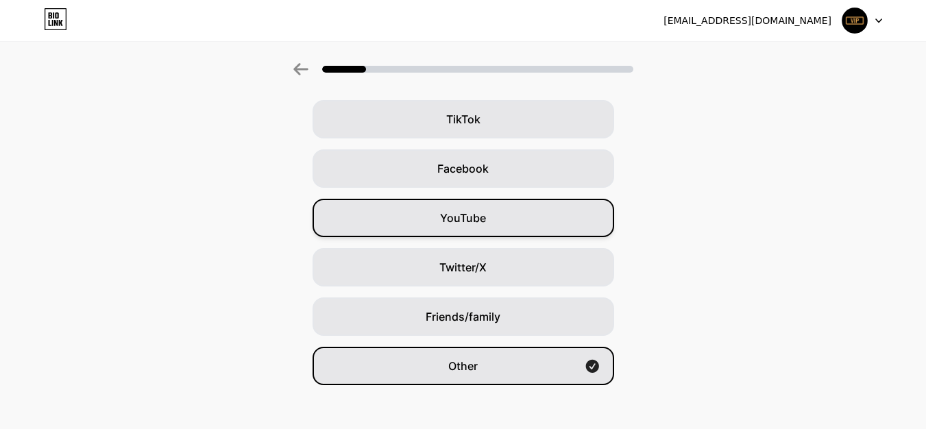
scroll to position [162, 0]
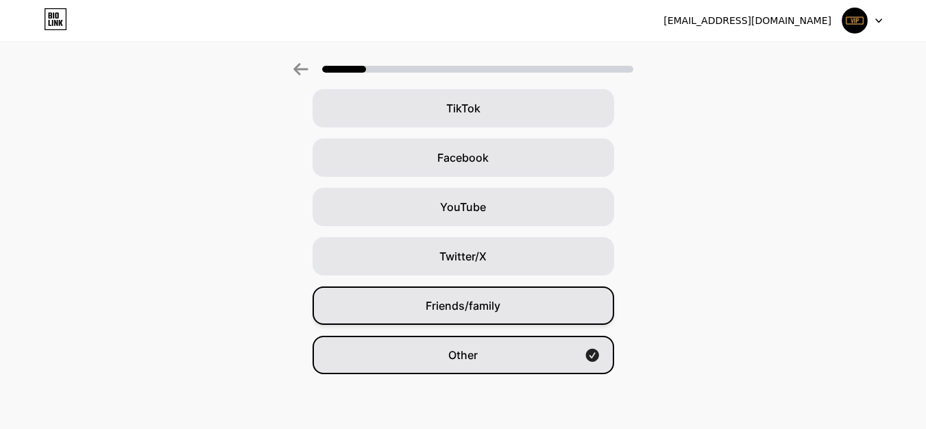
click at [419, 319] on div "Friends/family" at bounding box center [464, 305] width 302 height 38
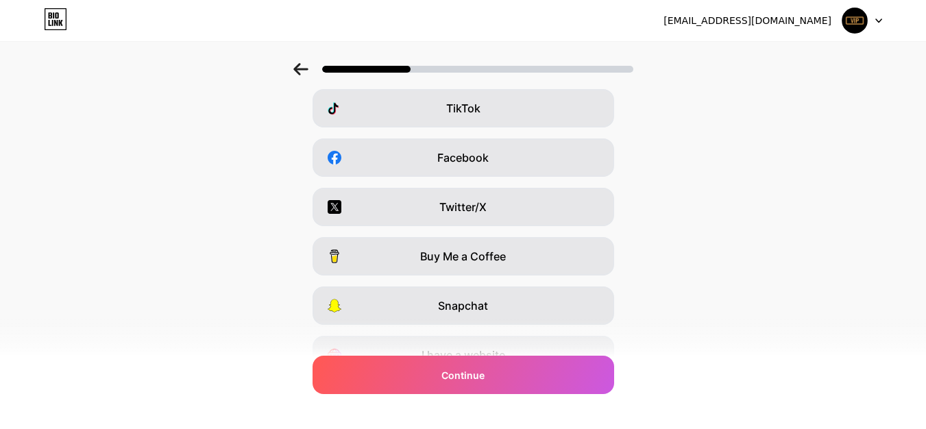
scroll to position [0, 0]
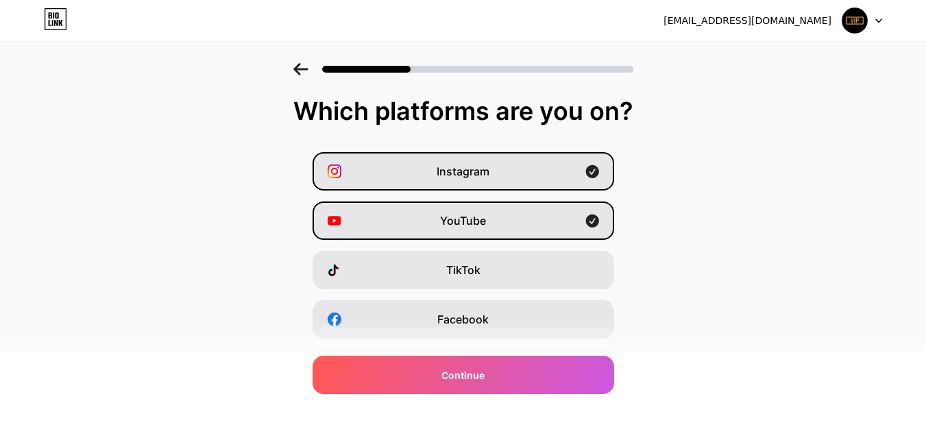
click at [419, 319] on div "Facebook" at bounding box center [464, 319] width 302 height 38
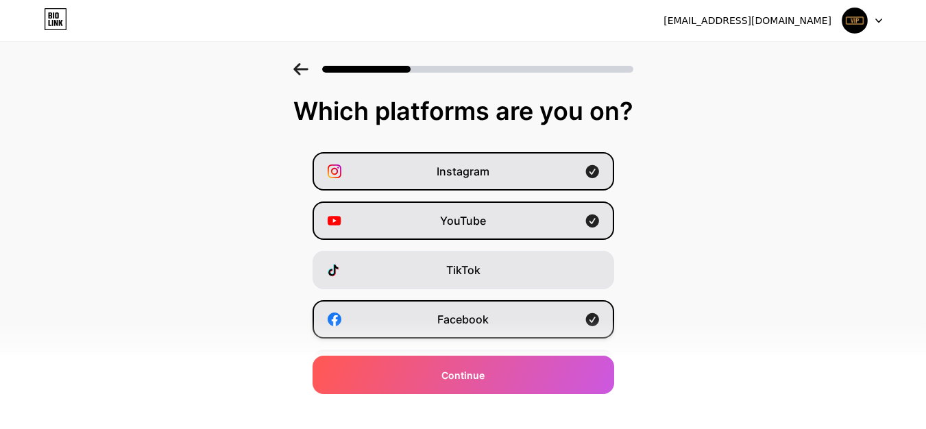
click at [413, 317] on div "Facebook" at bounding box center [464, 319] width 302 height 38
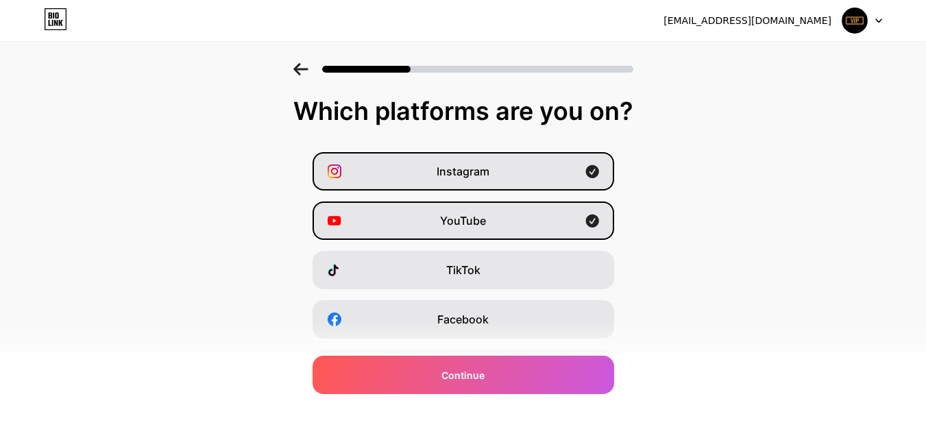
click at [301, 66] on icon at bounding box center [300, 69] width 14 height 12
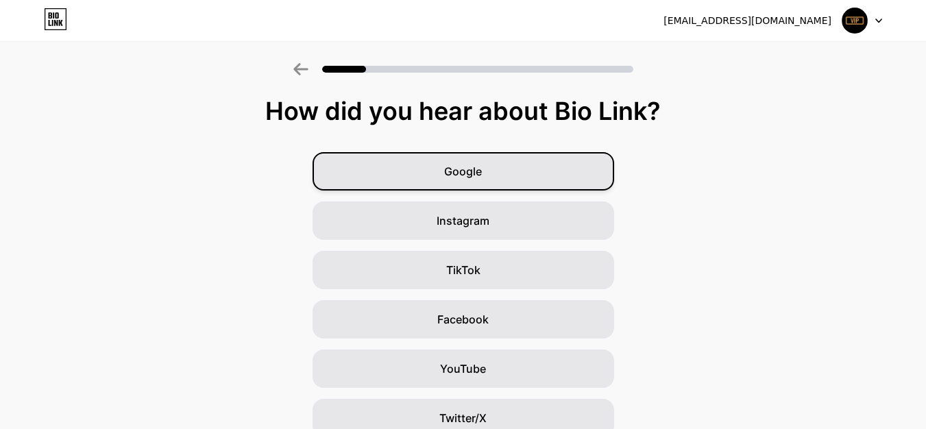
click at [439, 178] on div "Google" at bounding box center [464, 171] width 302 height 38
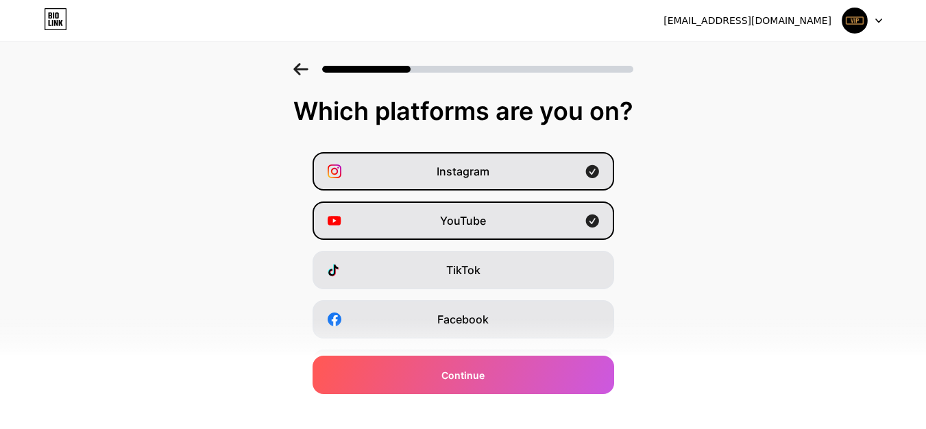
click at [304, 66] on icon at bounding box center [300, 69] width 15 height 12
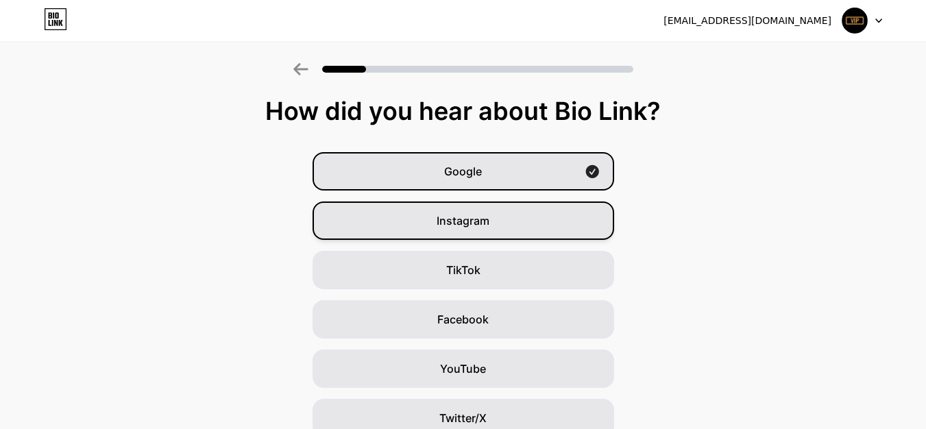
click at [413, 227] on div "Instagram" at bounding box center [464, 221] width 302 height 38
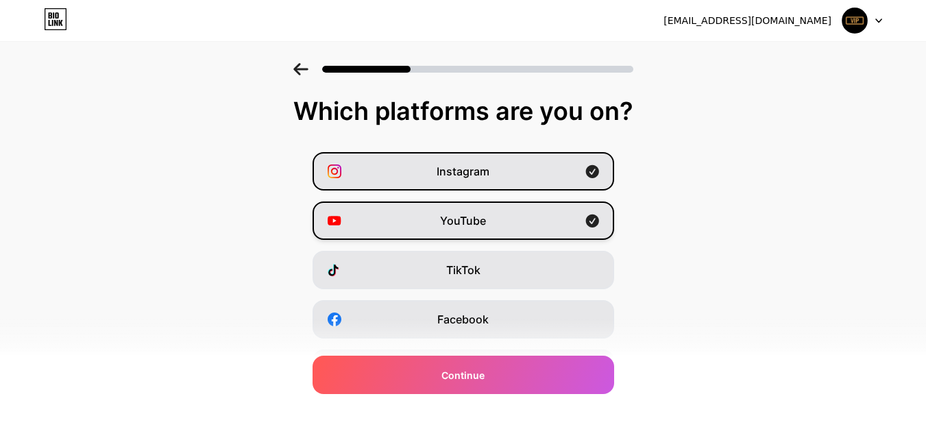
click at [413, 228] on div "YouTube" at bounding box center [464, 221] width 302 height 38
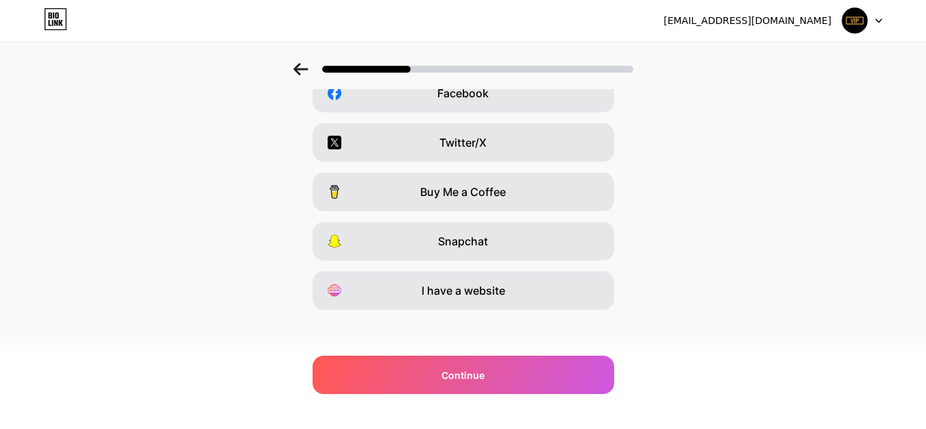
scroll to position [230, 0]
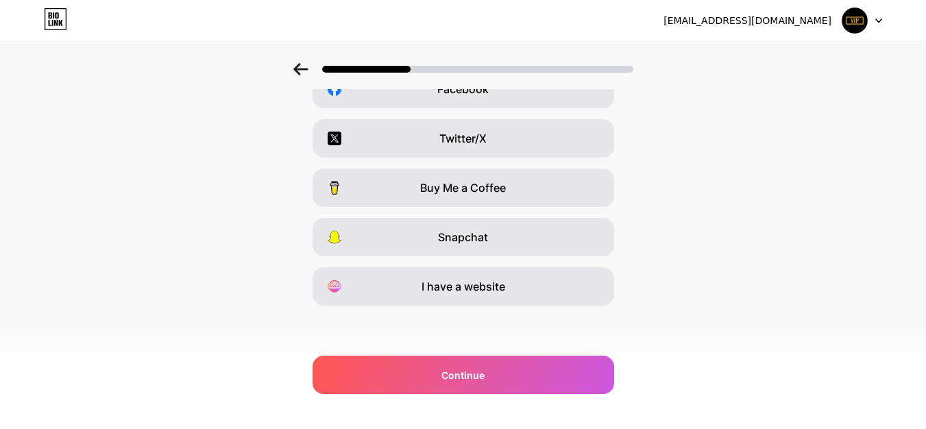
click at [304, 69] on icon at bounding box center [300, 69] width 14 height 12
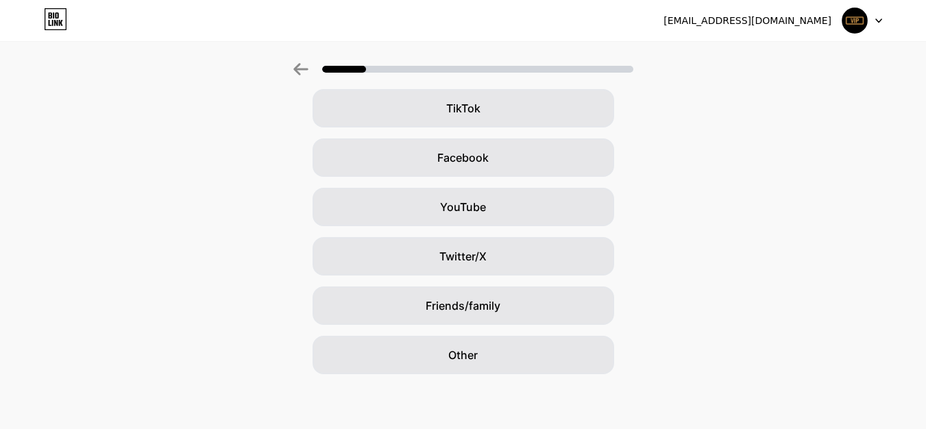
scroll to position [162, 0]
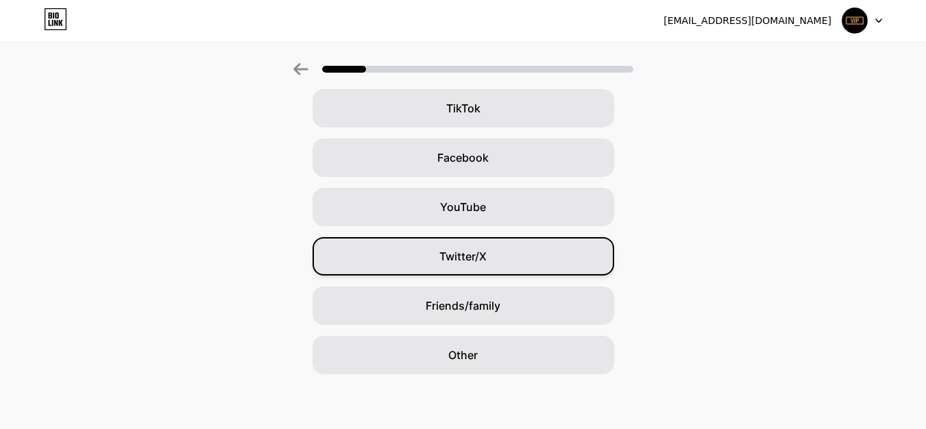
click at [369, 265] on div "Twitter/X" at bounding box center [464, 256] width 302 height 38
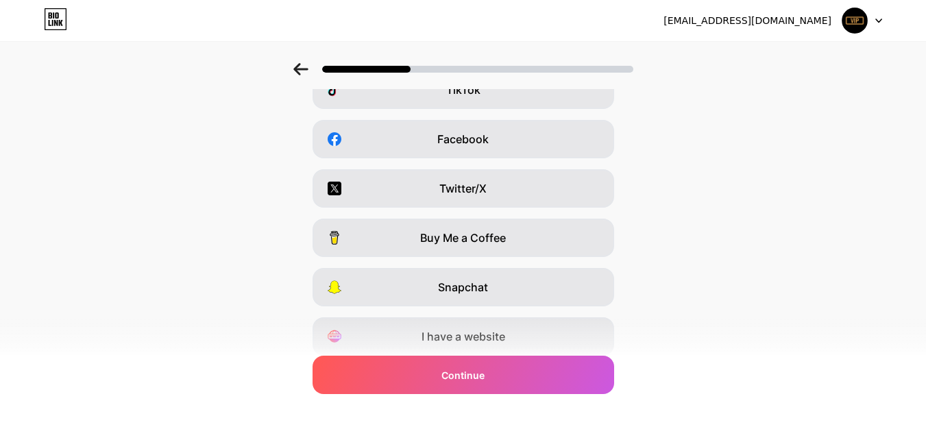
scroll to position [230, 0]
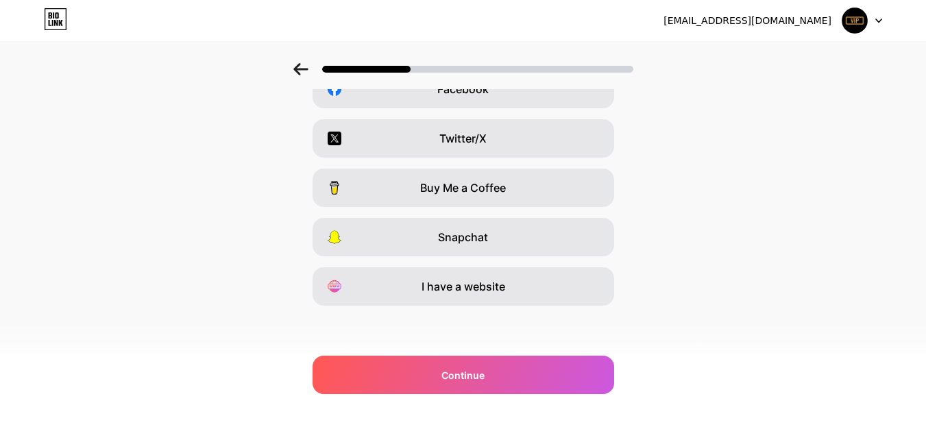
click at [301, 69] on icon at bounding box center [300, 69] width 14 height 12
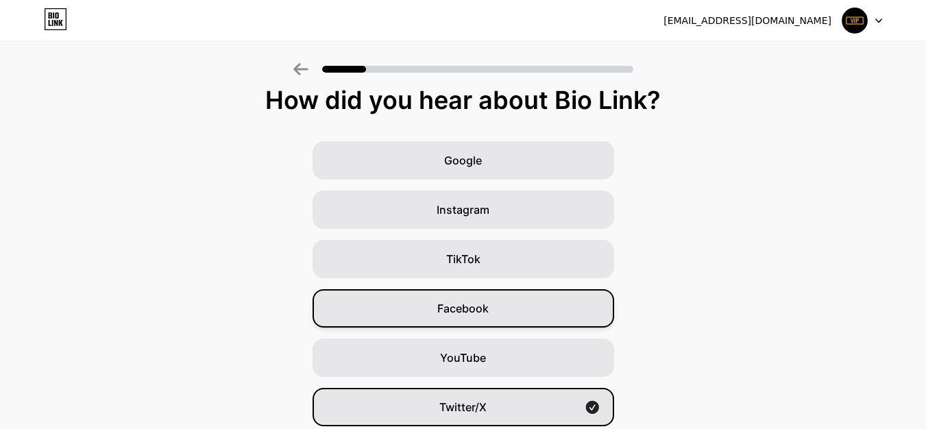
scroll to position [0, 0]
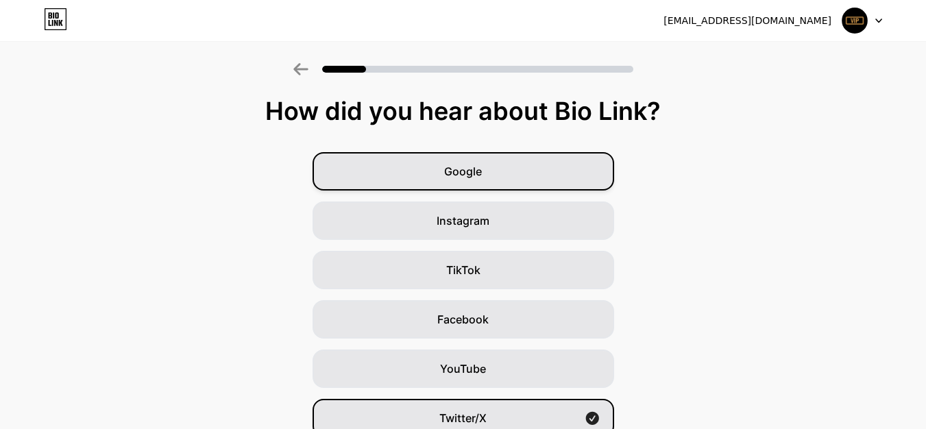
click at [409, 176] on div "Google" at bounding box center [464, 171] width 302 height 38
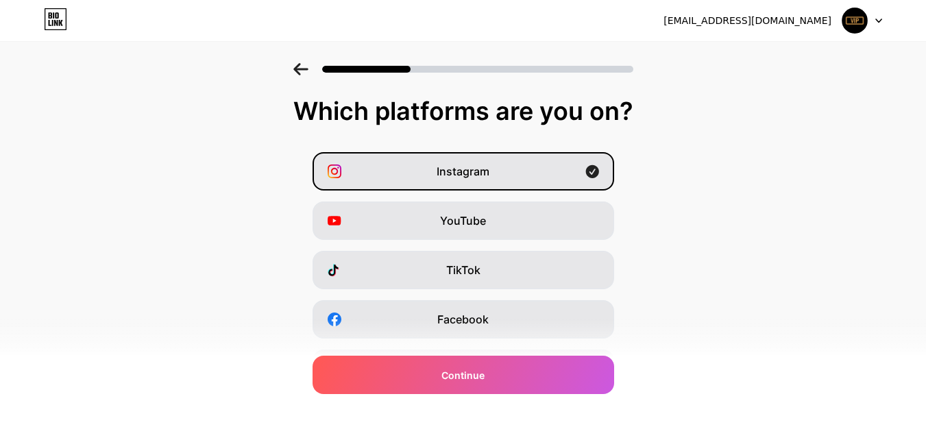
click at [409, 176] on div "Instagram" at bounding box center [464, 171] width 302 height 38
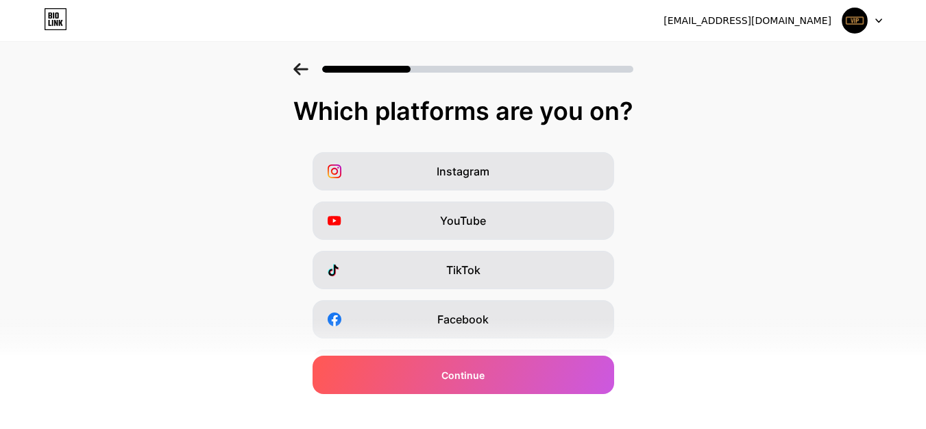
click at [409, 176] on div "Instagram" at bounding box center [464, 171] width 302 height 38
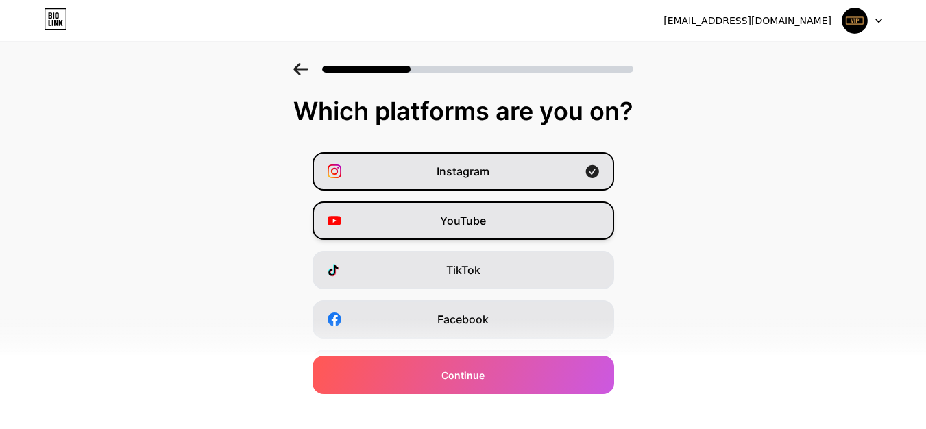
click at [393, 222] on div "YouTube" at bounding box center [464, 221] width 302 height 38
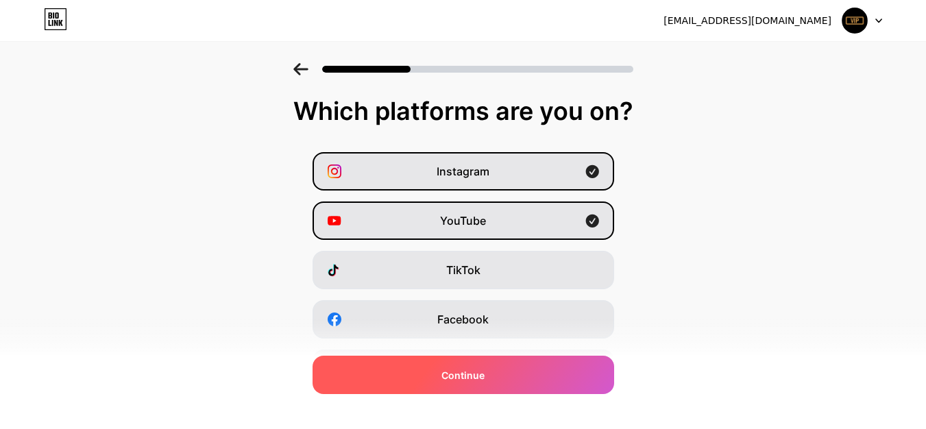
click at [366, 359] on div "Continue" at bounding box center [464, 375] width 302 height 38
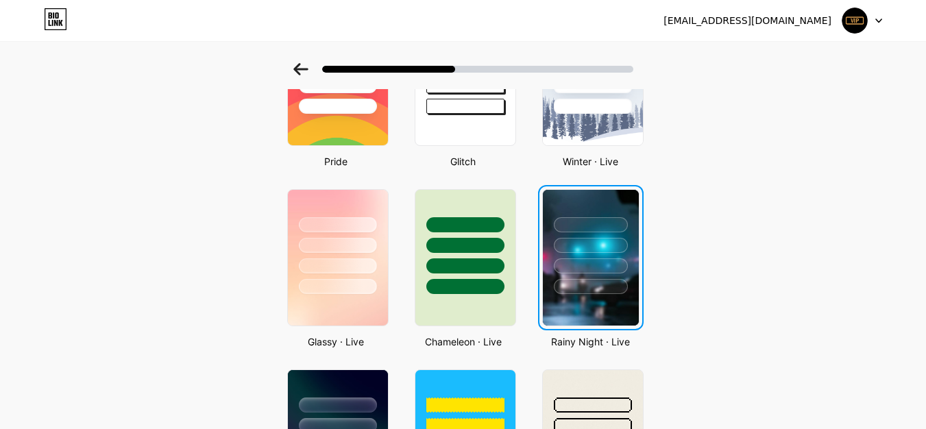
scroll to position [327, 0]
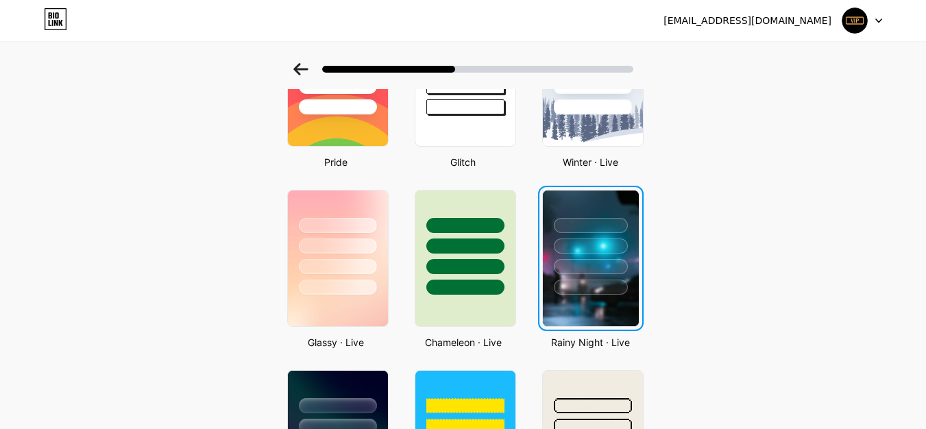
click at [566, 254] on div at bounding box center [591, 243] width 96 height 104
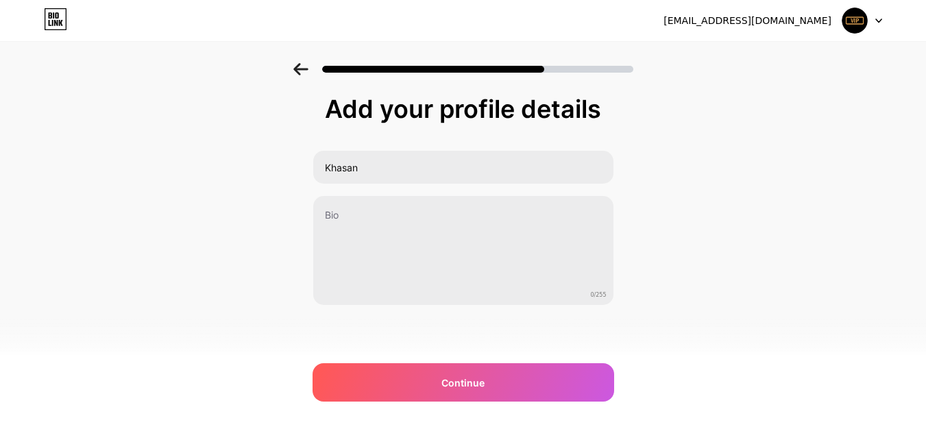
scroll to position [0, 0]
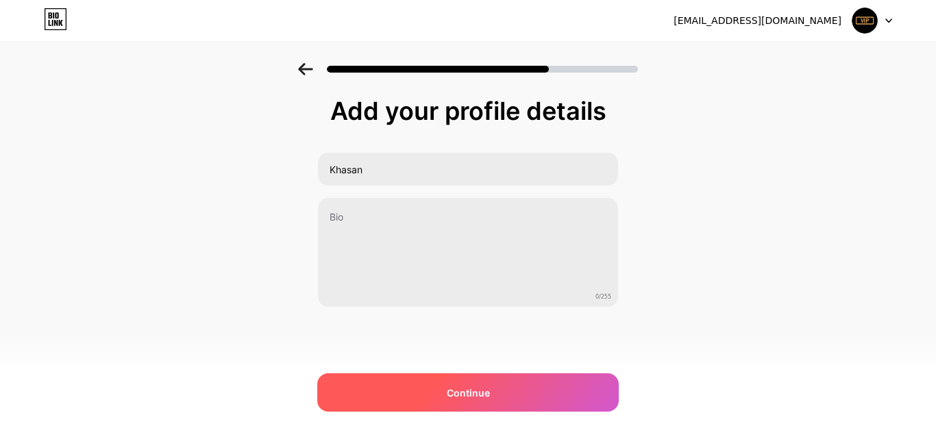
click at [371, 393] on div "Continue" at bounding box center [468, 393] width 302 height 38
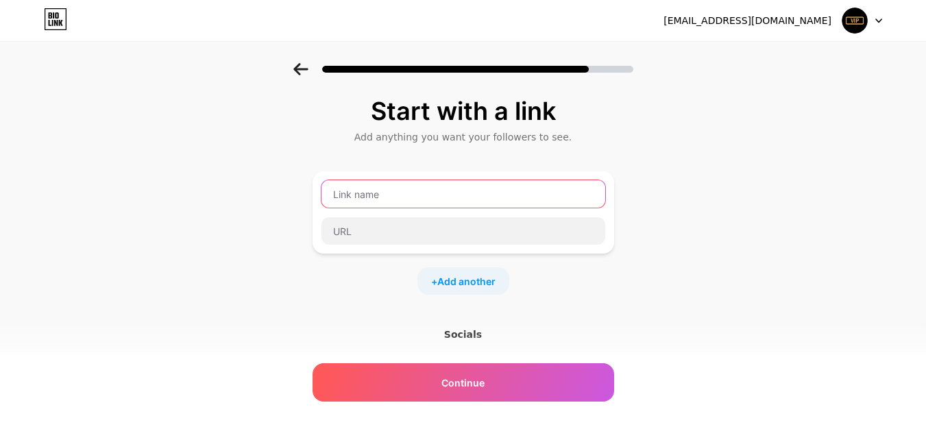
click at [405, 204] on input "text" at bounding box center [463, 193] width 284 height 27
type input "Khasan"
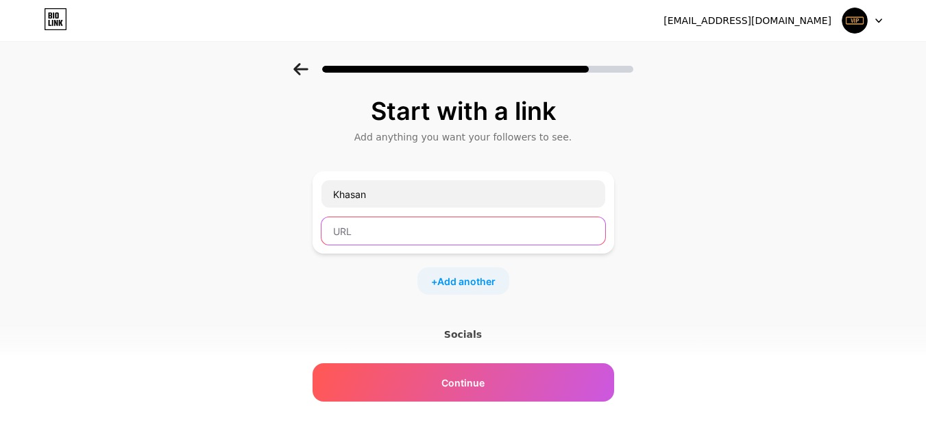
click at [393, 229] on input "text" at bounding box center [463, 230] width 284 height 27
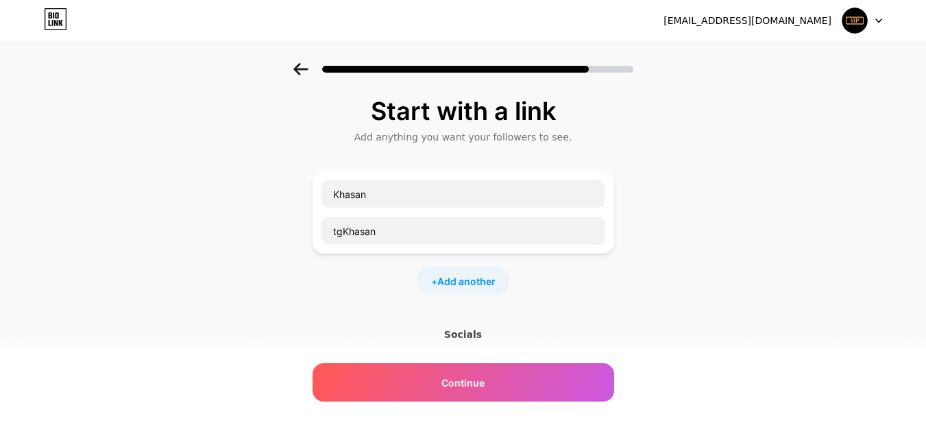
click at [461, 334] on div "Socials" at bounding box center [464, 335] width 302 height 14
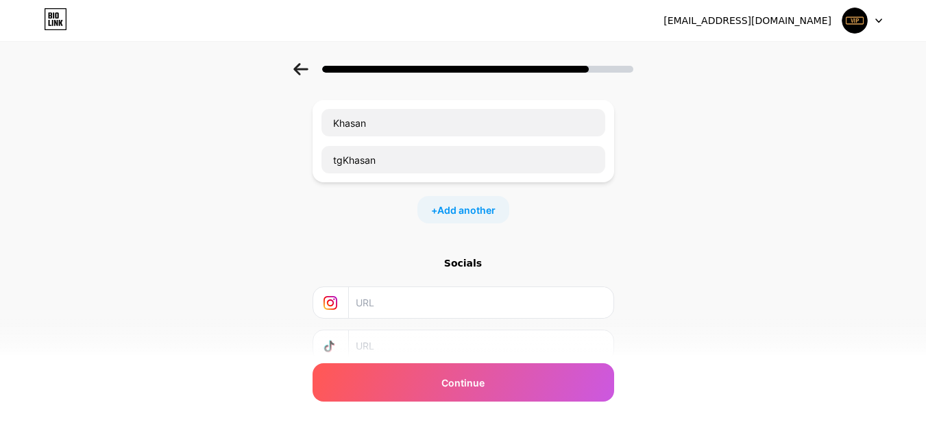
scroll to position [171, 0]
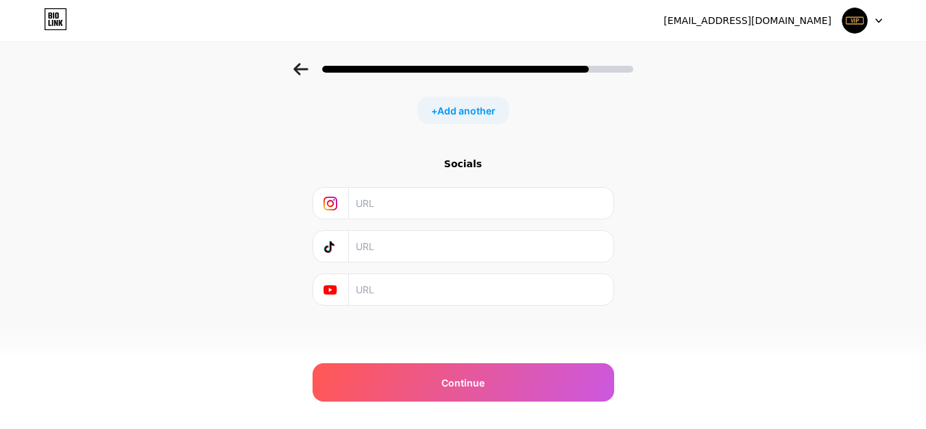
click at [376, 246] on input "text" at bounding box center [480, 246] width 249 height 31
click at [367, 282] on input "text" at bounding box center [480, 289] width 249 height 31
click at [391, 202] on input "text" at bounding box center [480, 203] width 249 height 31
click at [390, 204] on input "text" at bounding box center [480, 203] width 249 height 31
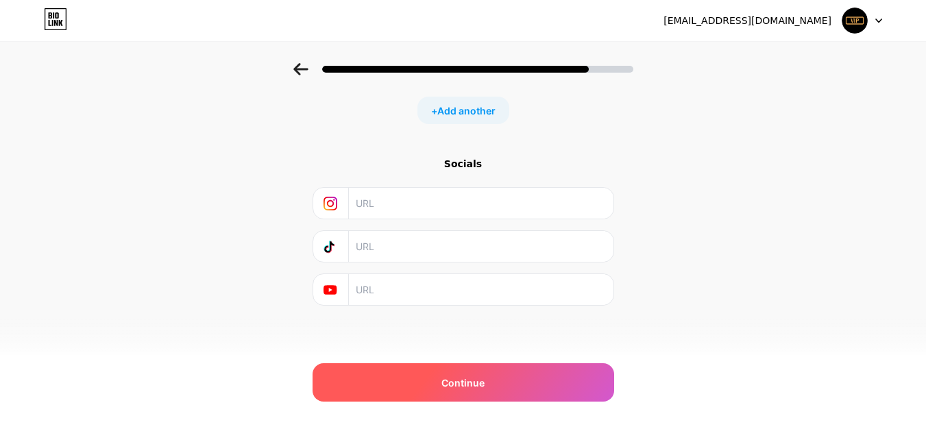
click at [403, 371] on div "Continue" at bounding box center [464, 382] width 302 height 38
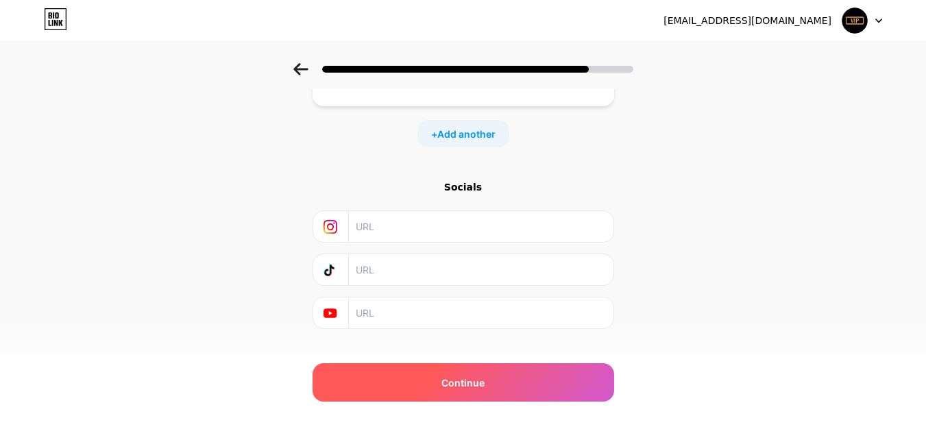
click at [403, 371] on div "Continue" at bounding box center [464, 382] width 302 height 38
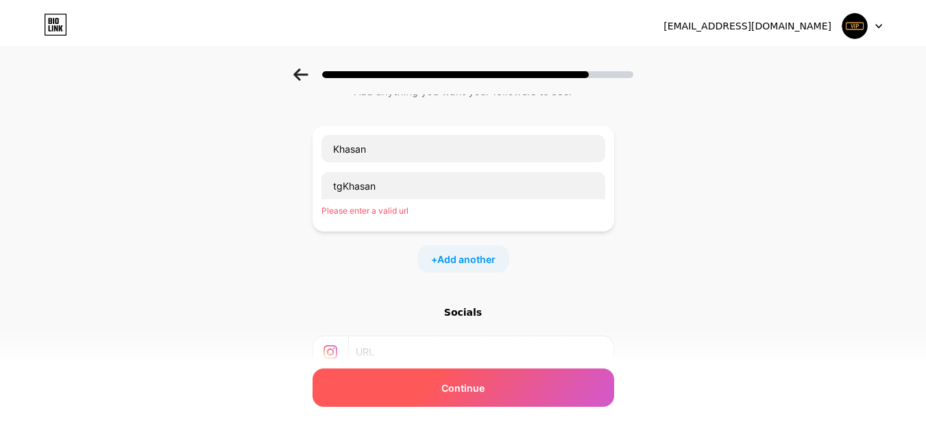
scroll to position [0, 0]
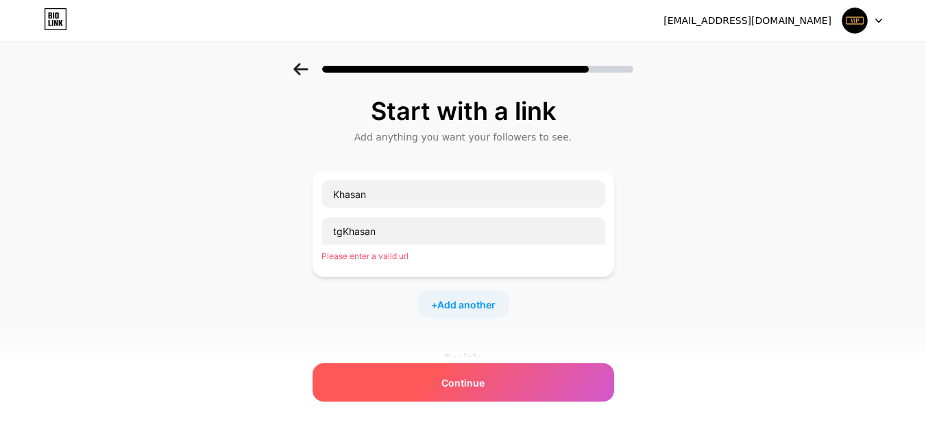
click at [391, 389] on div "Continue" at bounding box center [464, 382] width 302 height 38
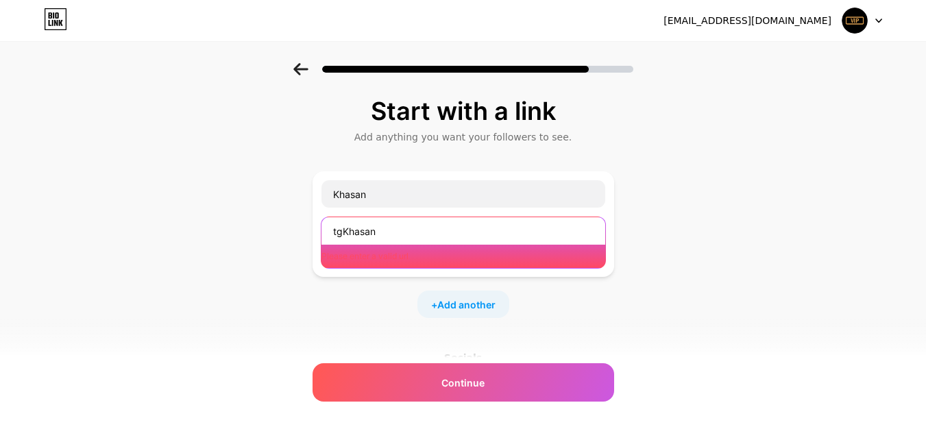
click at [384, 230] on input "tgKhasan" at bounding box center [463, 230] width 284 height 27
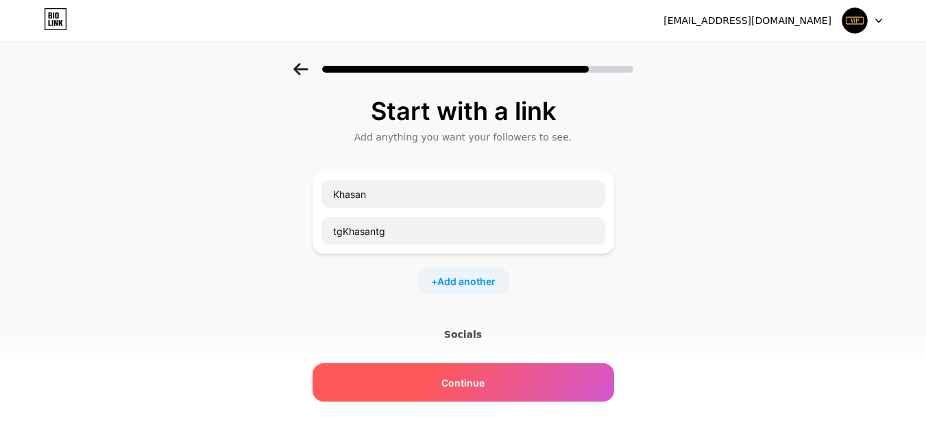
click at [369, 384] on div "Continue" at bounding box center [464, 382] width 302 height 38
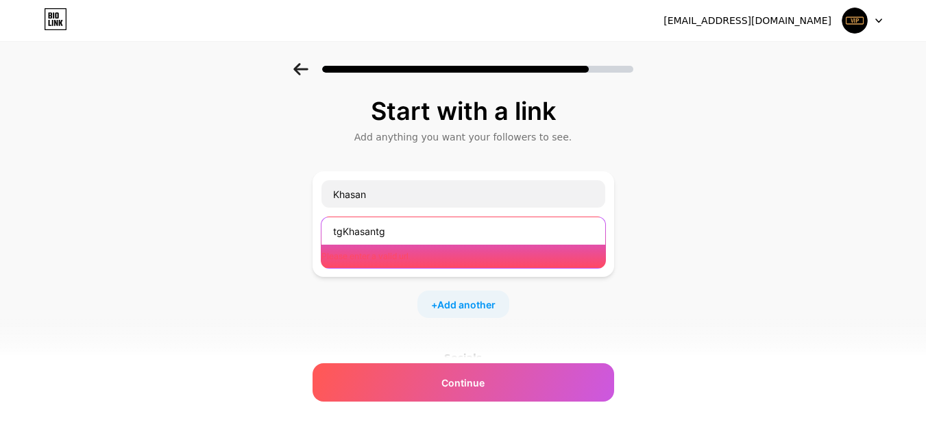
click at [404, 239] on input "tgKhasantg" at bounding box center [463, 230] width 284 height 27
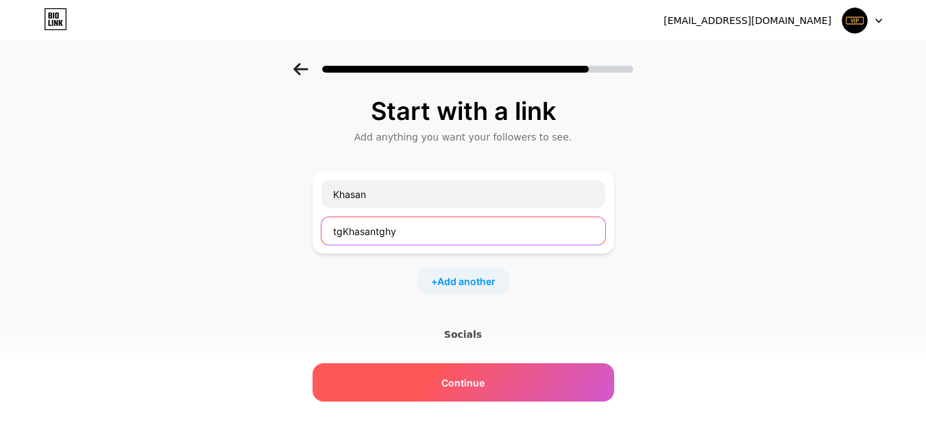
type input "tgKhasantghy"
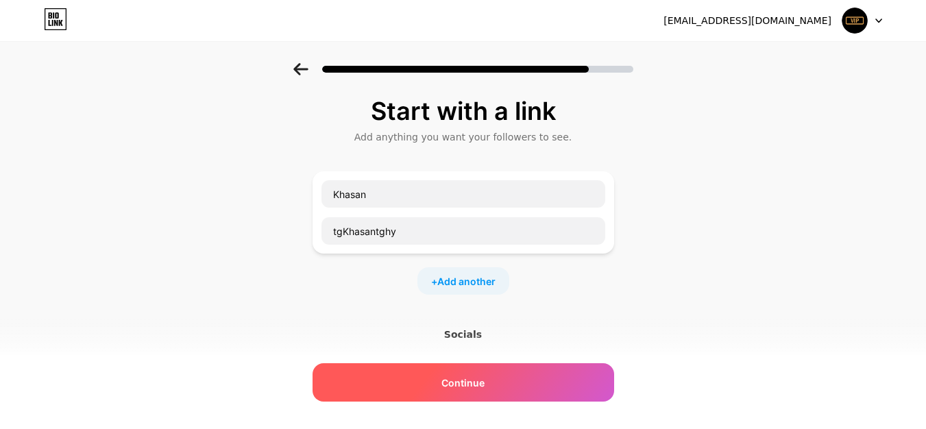
click at [387, 377] on div "Continue" at bounding box center [464, 382] width 302 height 38
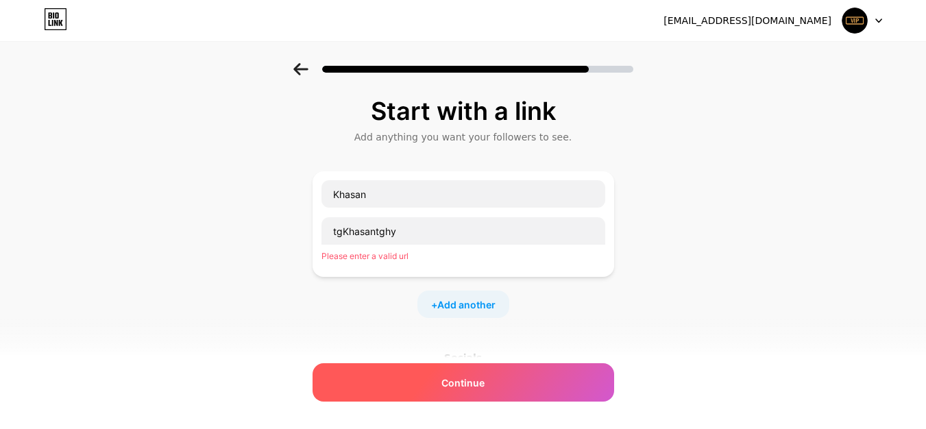
click at [387, 378] on div "Continue" at bounding box center [464, 382] width 302 height 38
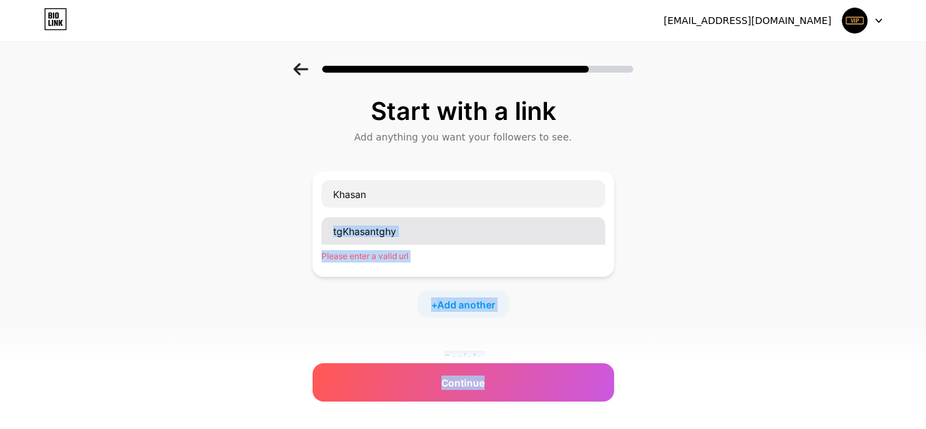
drag, startPoint x: 387, startPoint y: 378, endPoint x: 405, endPoint y: 230, distance: 149.1
click at [405, 230] on div "Start with a link Add anything you want your followers to see. Khasan tgKhasant…" at bounding box center [464, 298] width 302 height 402
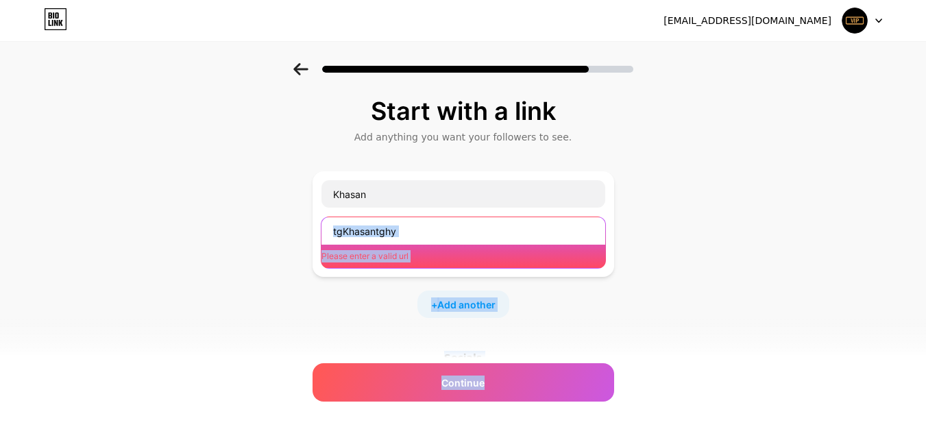
click at [405, 231] on input "tgKhasantghy" at bounding box center [463, 230] width 284 height 27
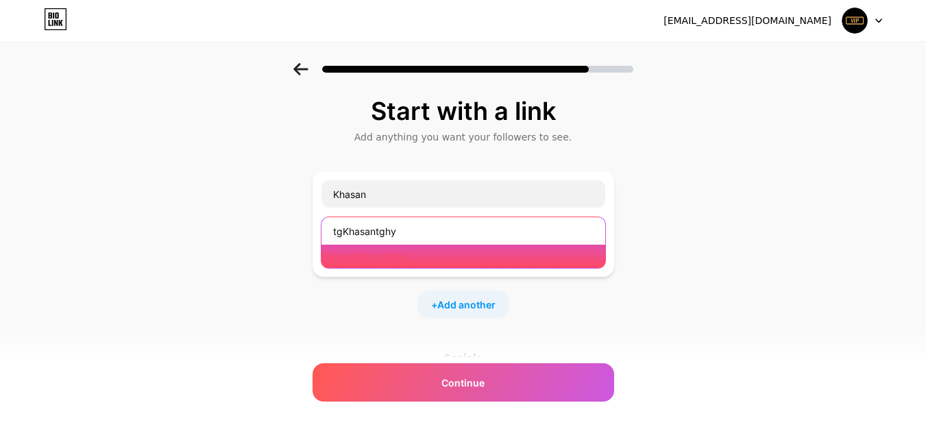
click at [405, 231] on input "tgKhasantghy" at bounding box center [463, 230] width 284 height 27
click at [405, 232] on input "tgKhasantghy" at bounding box center [463, 230] width 284 height 27
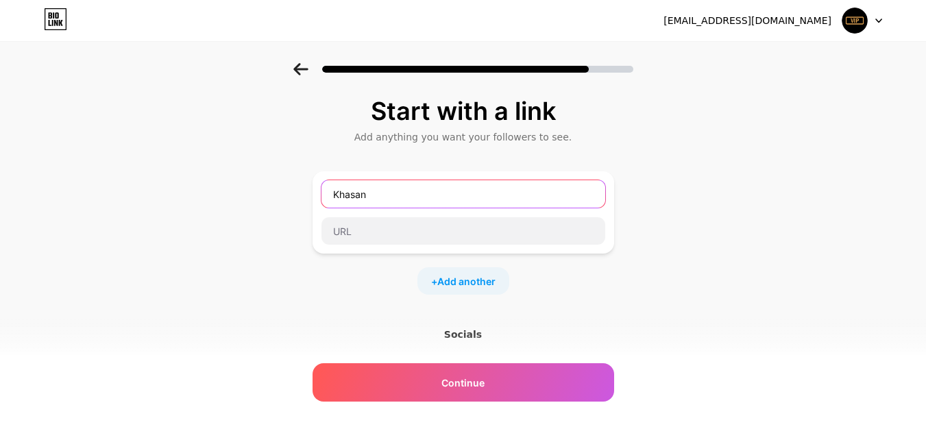
click at [395, 191] on input "Khasan" at bounding box center [463, 193] width 284 height 27
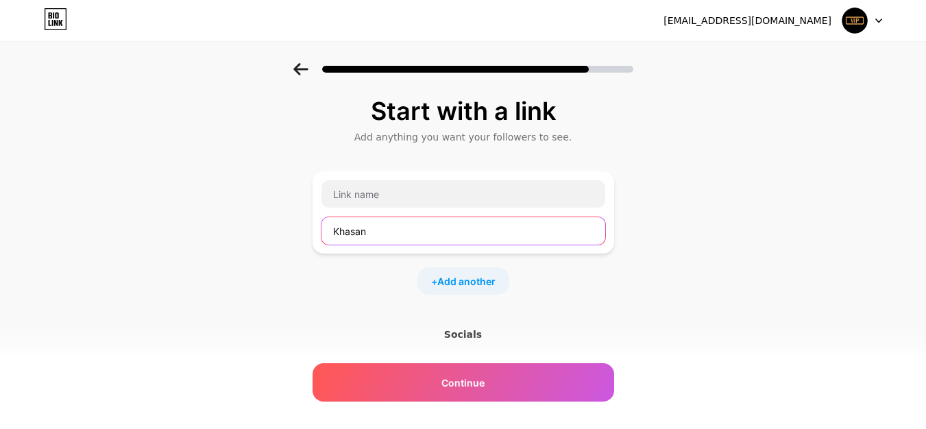
click at [387, 236] on input "Khasan" at bounding box center [463, 230] width 284 height 27
type input "Khasan"
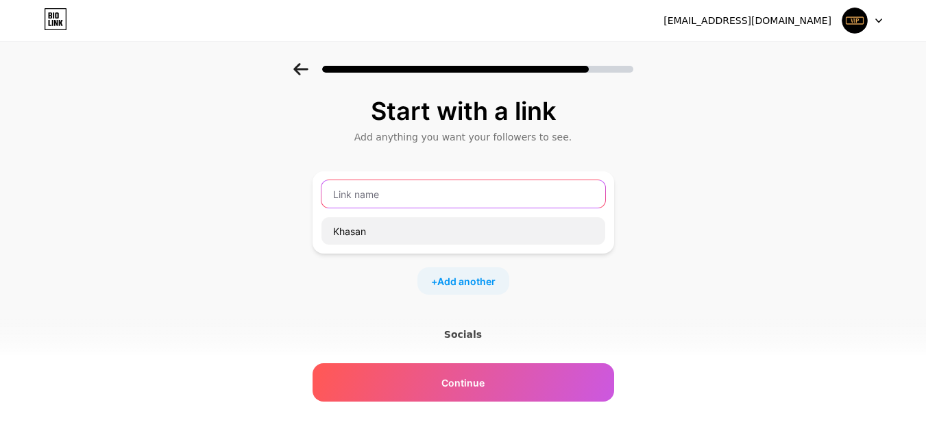
click at [389, 202] on input "text" at bounding box center [463, 193] width 284 height 27
paste input "Khasan"
type input "Khasan"
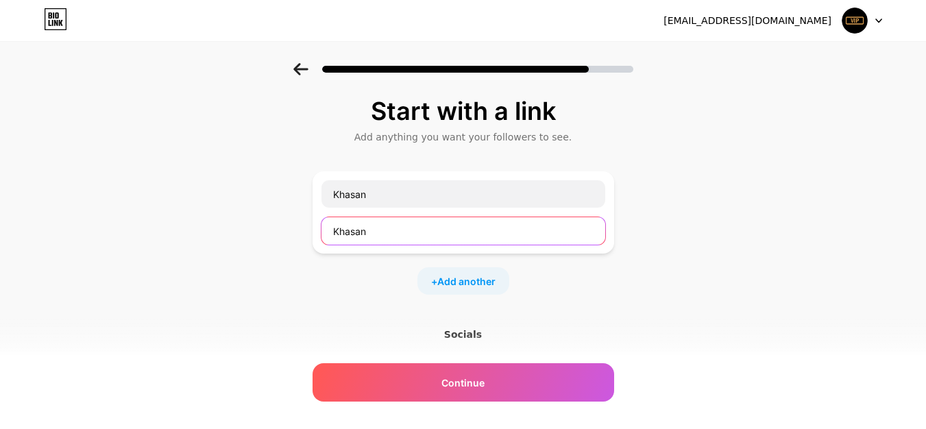
click at [386, 236] on input "Khasan" at bounding box center [463, 230] width 284 height 27
paste input "Khasan"
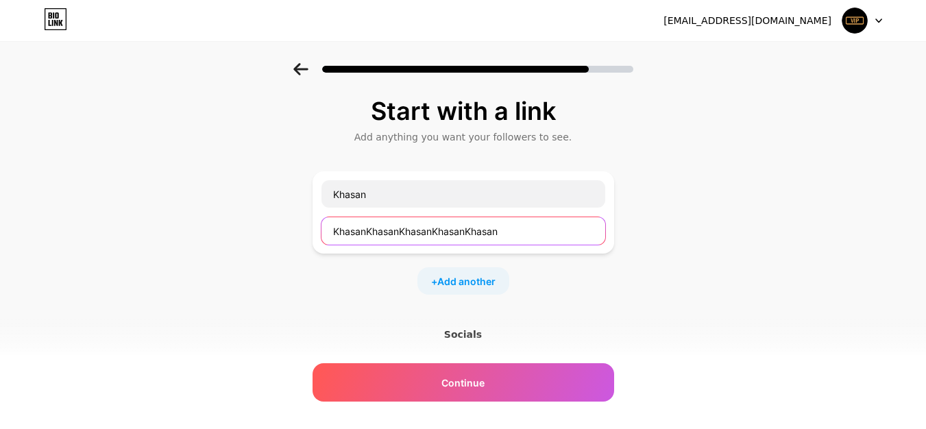
paste input "Khasan"
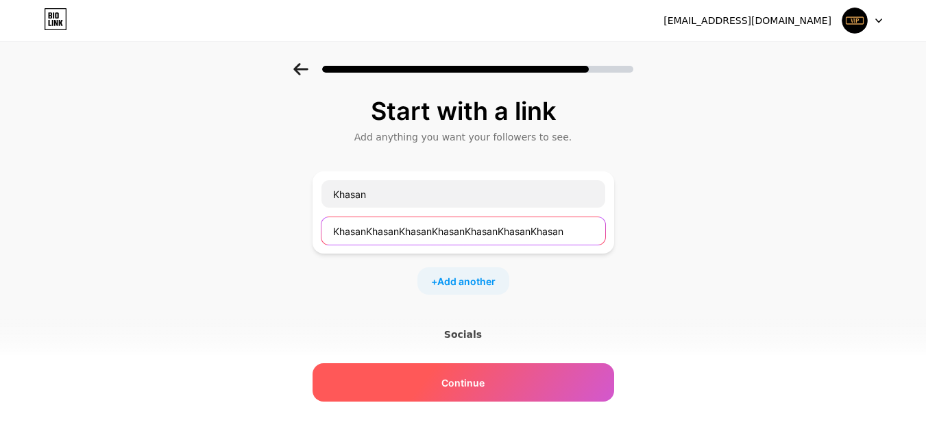
type input "KhasanKhasanKhasanKhasanKhasanKhasanKhasan"
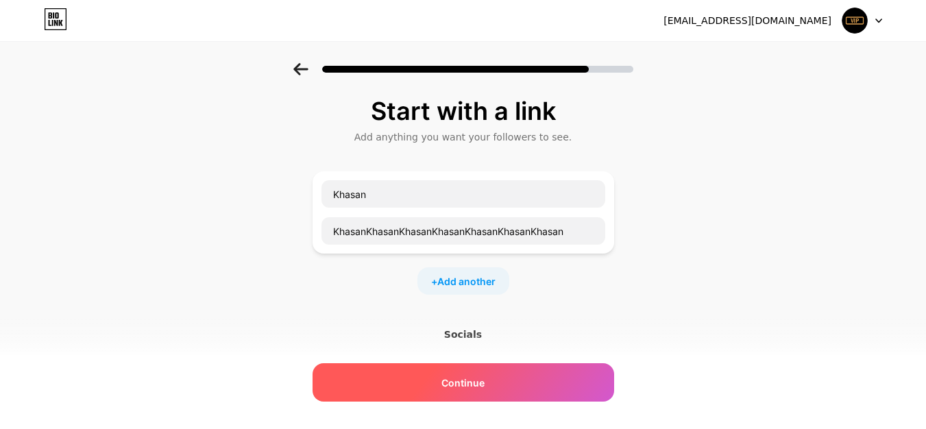
click at [431, 385] on div "Continue" at bounding box center [464, 382] width 302 height 38
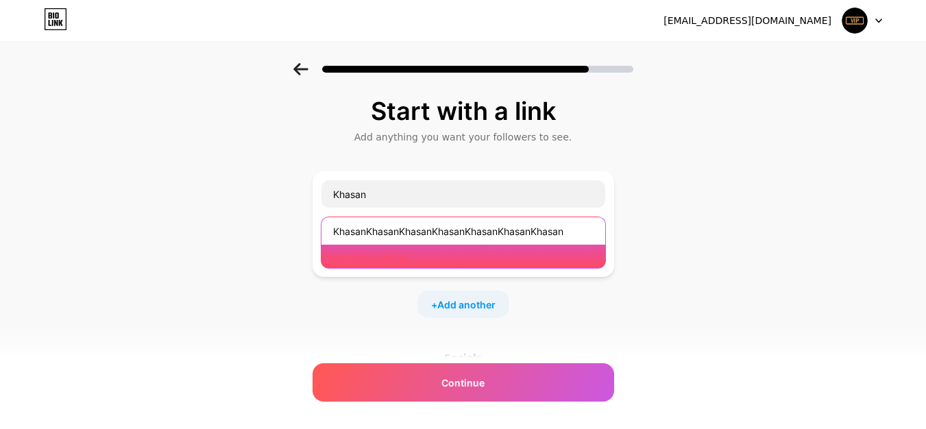
click at [432, 230] on input "KhasanKhasanKhasanKhasanKhasanKhasanKhasan" at bounding box center [463, 230] width 284 height 27
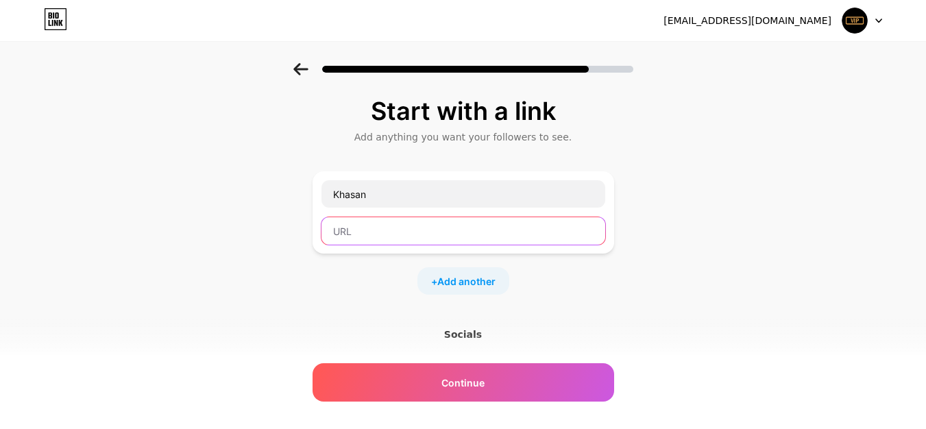
paste input "Khasan"
click at [365, 231] on input "Khasan" at bounding box center [463, 230] width 284 height 27
paste input "https://app.bio.link/onboarding"
click at [478, 230] on input "https://app.bio.link/onboardingKhasan" at bounding box center [463, 230] width 284 height 27
drag, startPoint x: 476, startPoint y: 230, endPoint x: 426, endPoint y: 229, distance: 50.1
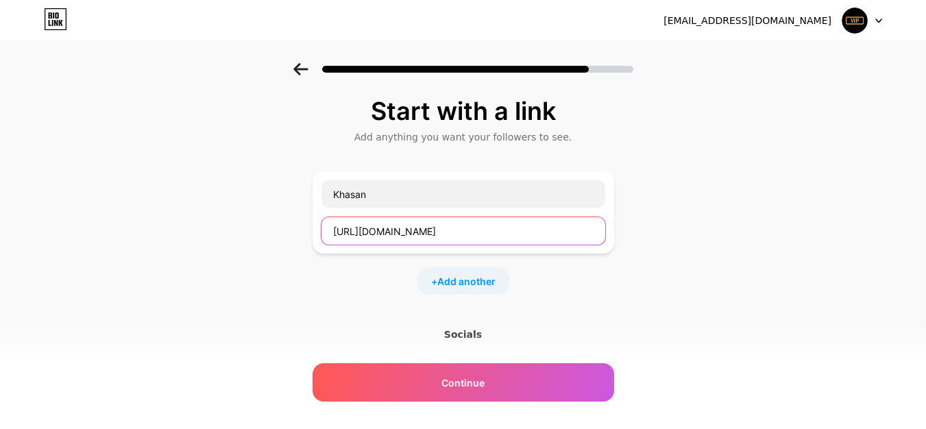
click at [426, 229] on input "https://app.bio.link/onboardingKhasan" at bounding box center [463, 230] width 284 height 27
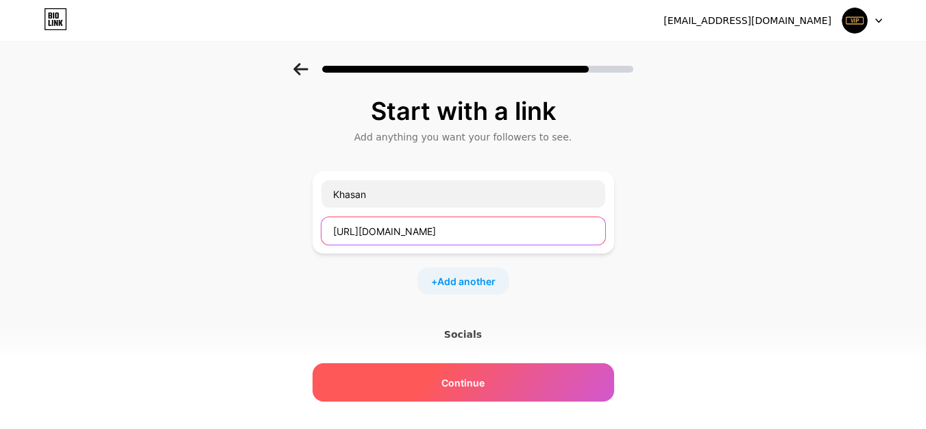
type input "https://app.bio.link/Khasan"
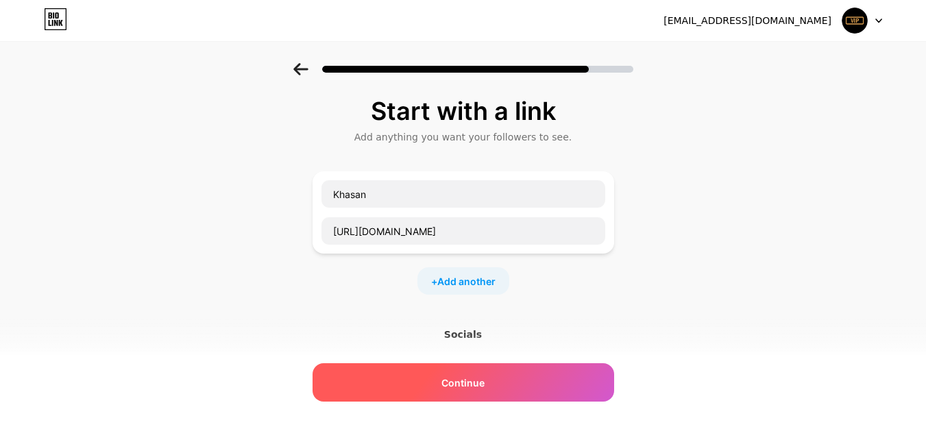
click at [444, 365] on div "Continue" at bounding box center [464, 382] width 302 height 38
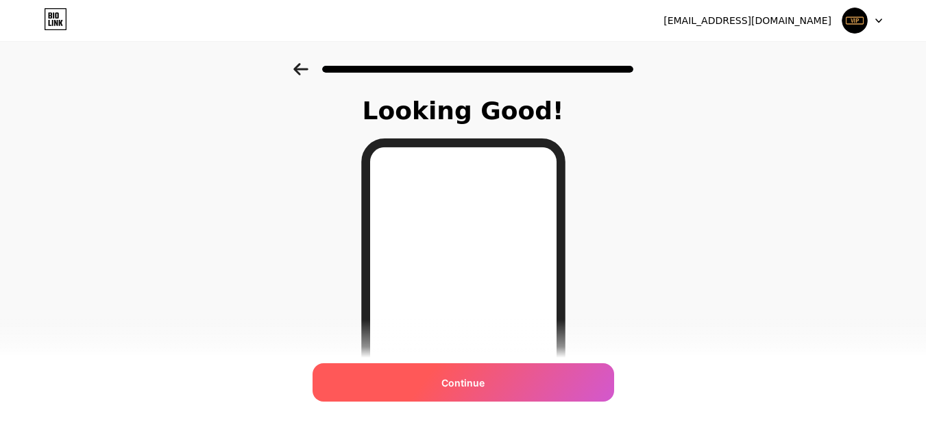
click at [430, 374] on div "Continue" at bounding box center [464, 382] width 302 height 38
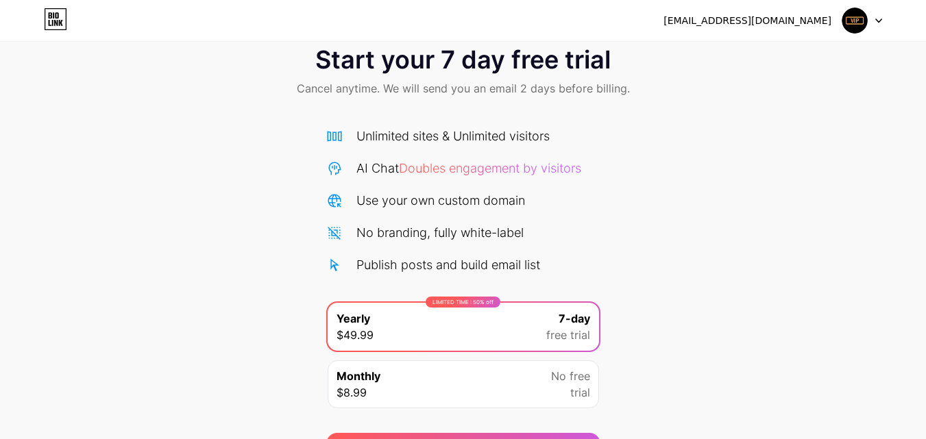
scroll to position [112, 0]
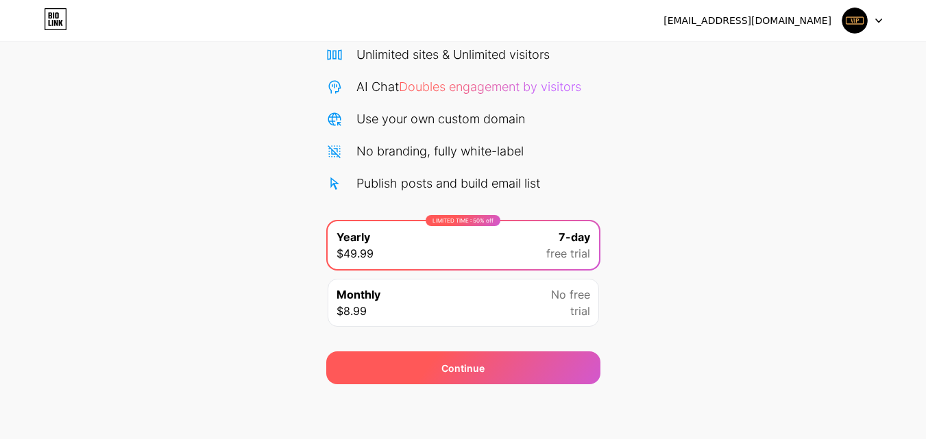
click at [422, 373] on div "Continue" at bounding box center [463, 368] width 274 height 33
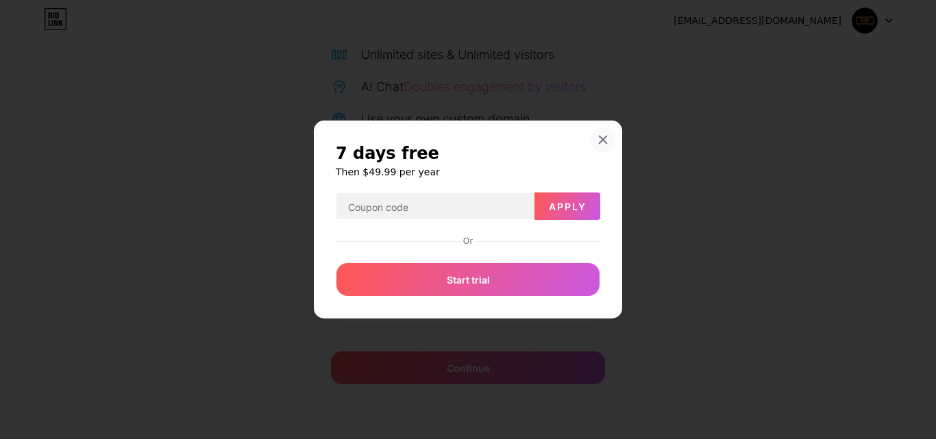
click at [607, 135] on icon at bounding box center [603, 139] width 11 height 11
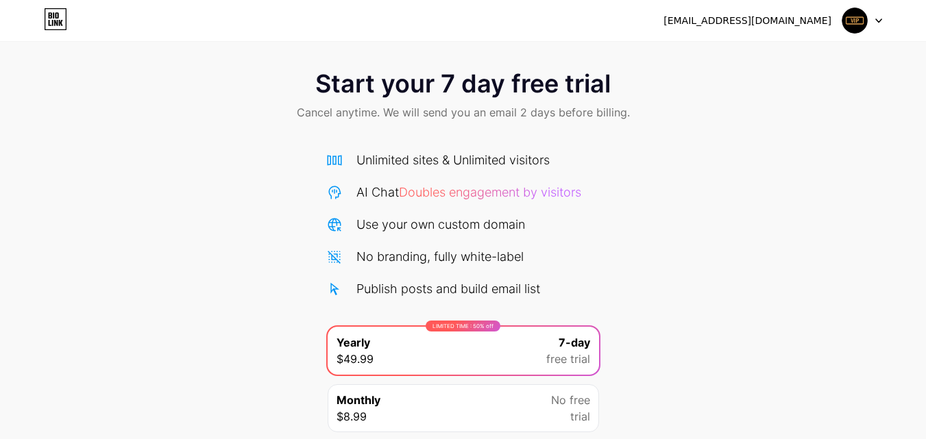
scroll to position [0, 0]
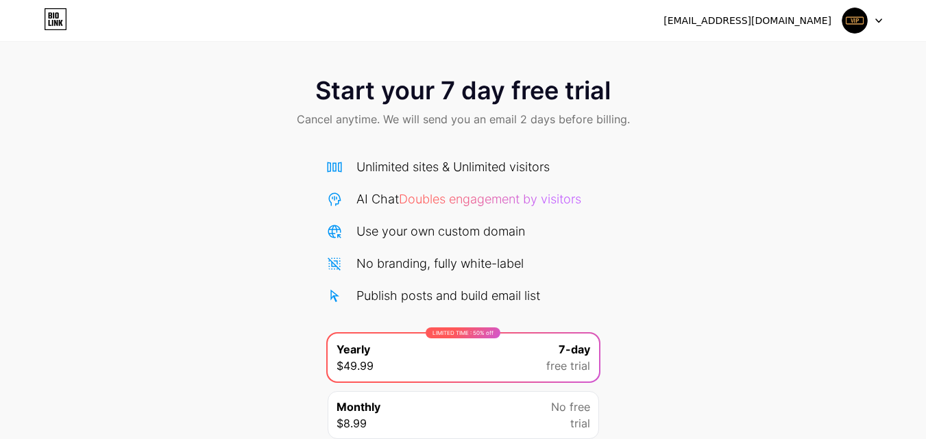
click at [49, 14] on icon at bounding box center [50, 15] width 3 height 6
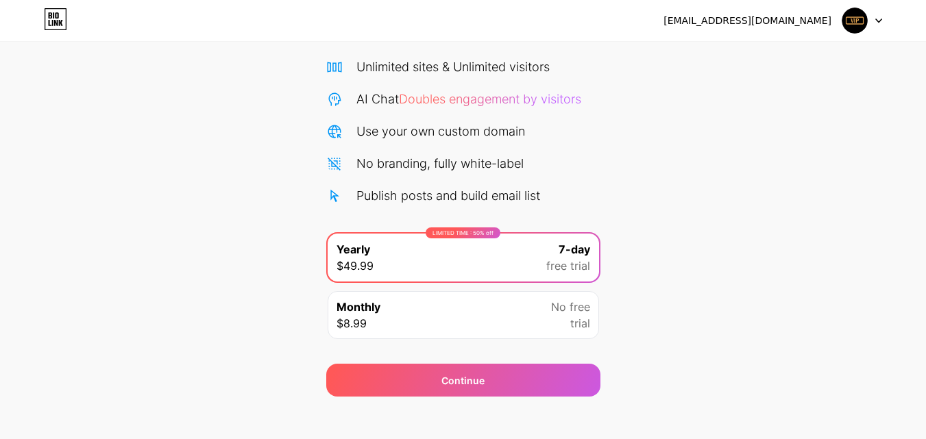
scroll to position [112, 0]
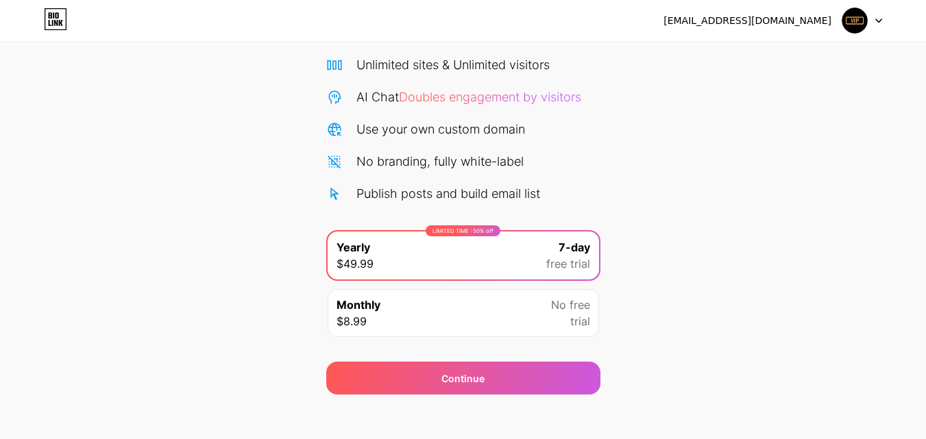
scroll to position [112, 0]
